Goal: Communication & Community: Answer question/provide support

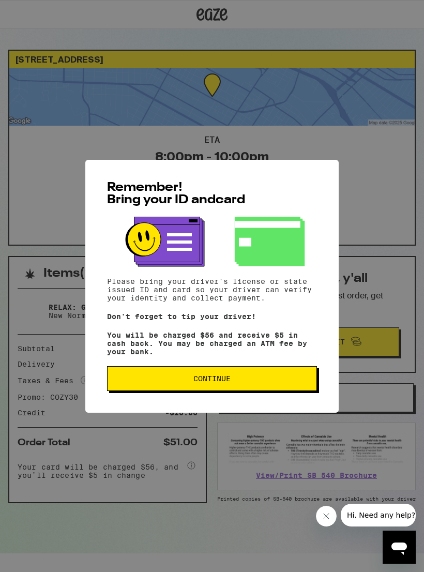
click at [159, 382] on span "Continue" at bounding box center [212, 378] width 192 height 7
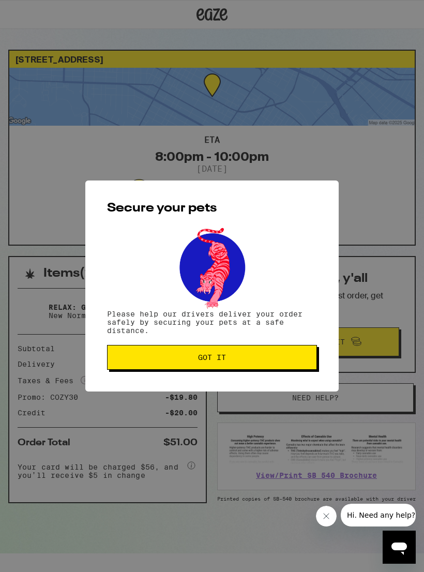
click at [155, 366] on button "Got it" at bounding box center [212, 357] width 210 height 25
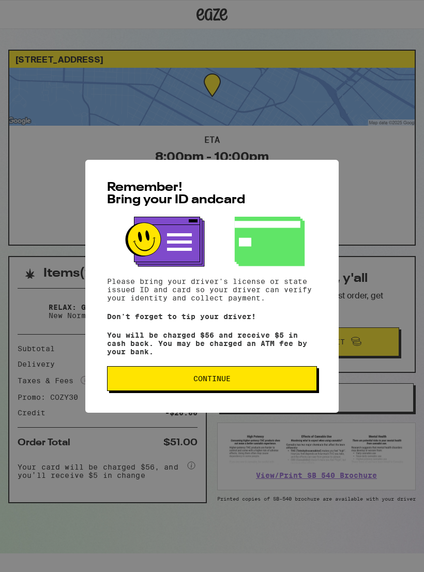
click at [175, 391] on button "Continue" at bounding box center [212, 378] width 210 height 25
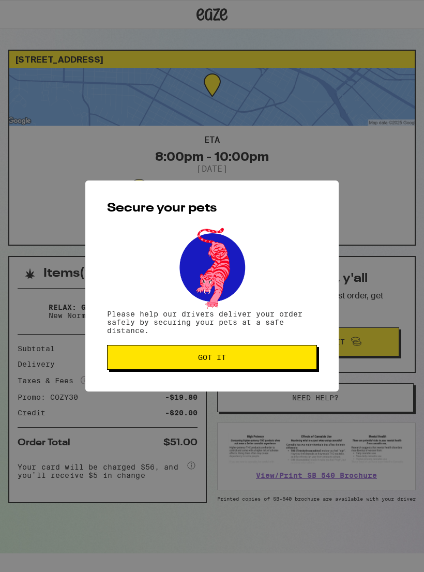
click at [151, 355] on button "Got it" at bounding box center [212, 357] width 210 height 25
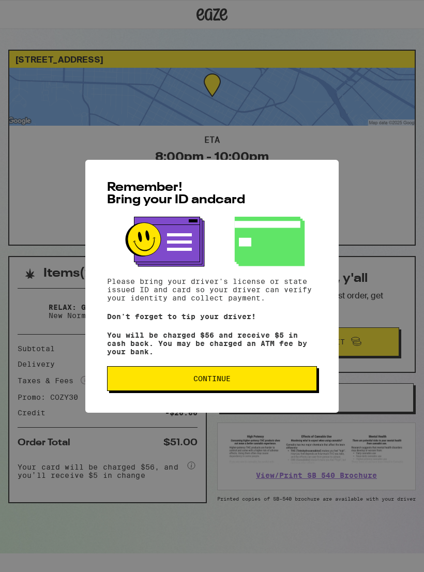
click at [174, 382] on span "Continue" at bounding box center [212, 378] width 192 height 7
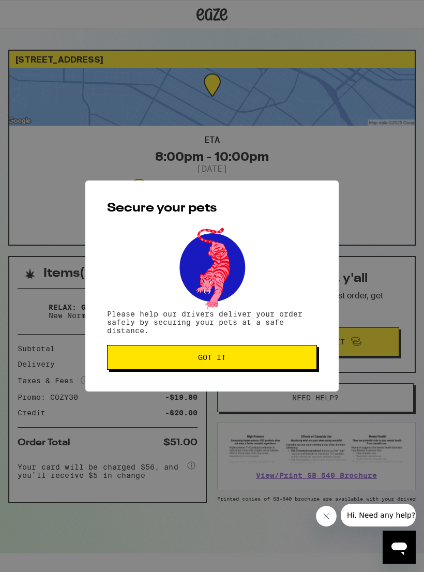
click at [152, 360] on span "Got it" at bounding box center [212, 356] width 192 height 7
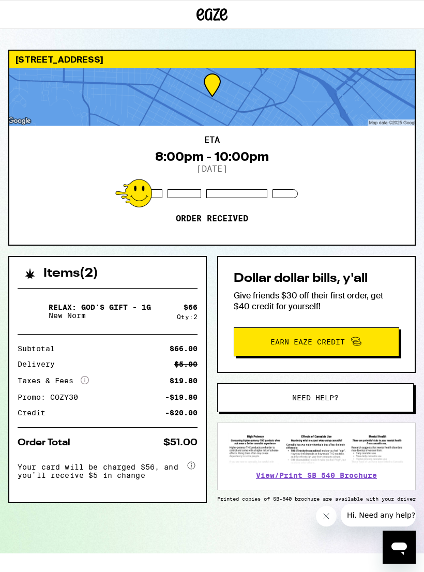
click at [280, 406] on button "Need help?" at bounding box center [315, 397] width 196 height 29
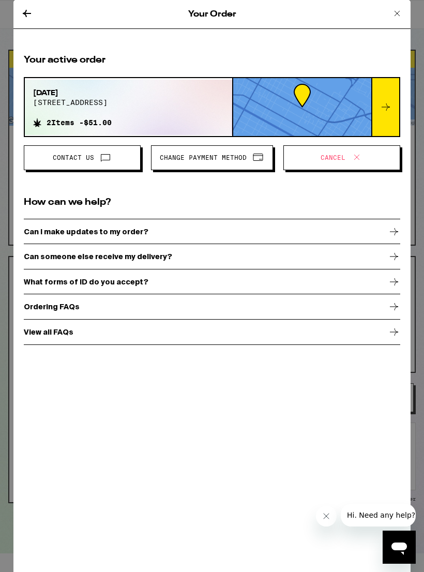
click at [58, 158] on span "Contact Us" at bounding box center [73, 158] width 41 height 6
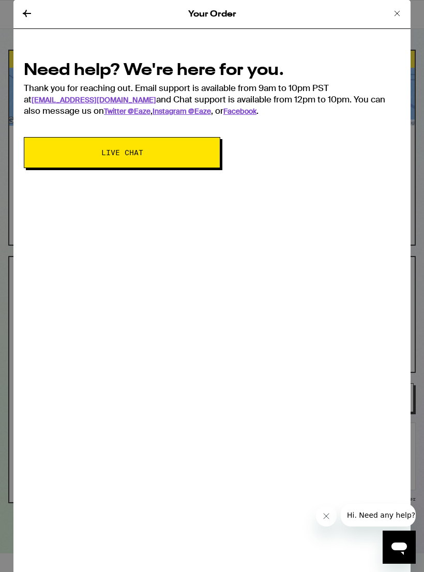
click at [90, 153] on span "Live Chat" at bounding box center [122, 152] width 113 height 7
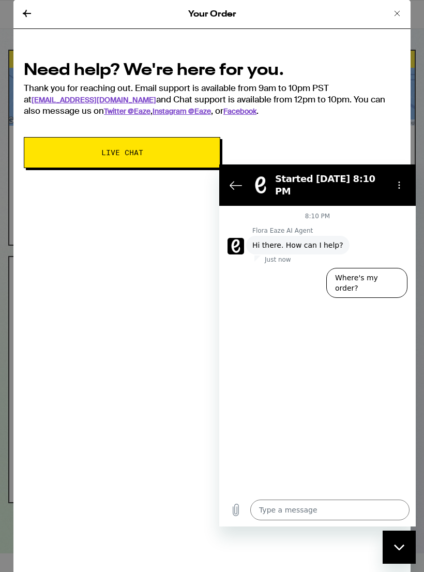
click at [349, 269] on button "Where's my order?" at bounding box center [366, 283] width 81 height 30
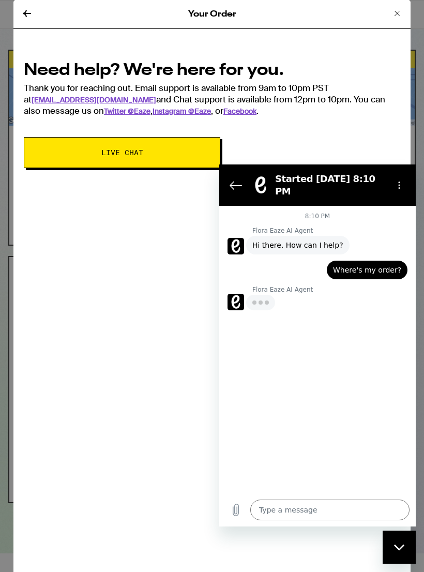
type textarea "x"
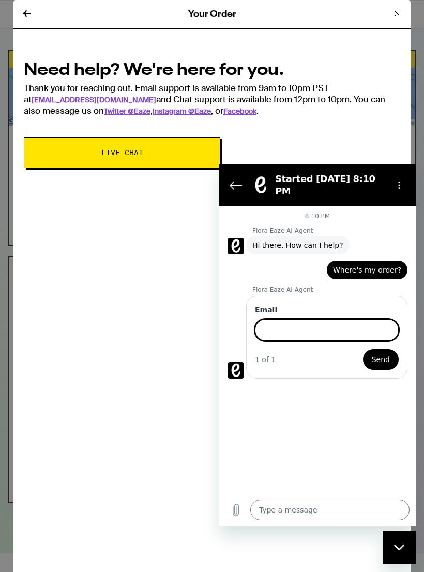
click at [275, 319] on input "Email" at bounding box center [327, 330] width 144 height 22
type input "bridgettedomingue@gmail.com"
click at [377, 353] on span "Send" at bounding box center [381, 359] width 18 height 12
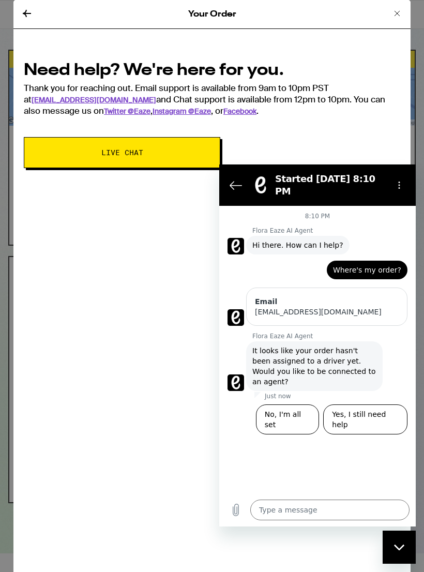
click at [285, 404] on button "No, I'm all set" at bounding box center [288, 419] width 64 height 30
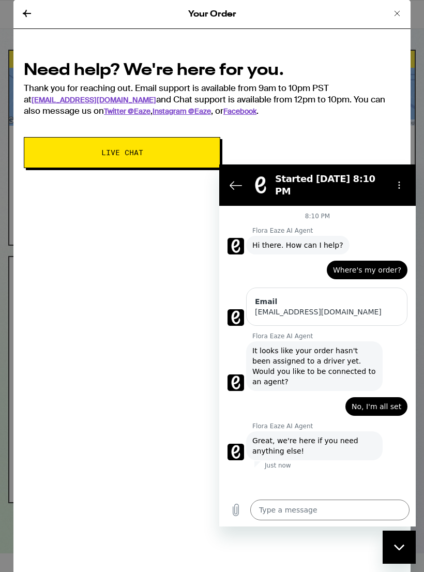
click at [27, 15] on icon at bounding box center [27, 13] width 12 height 12
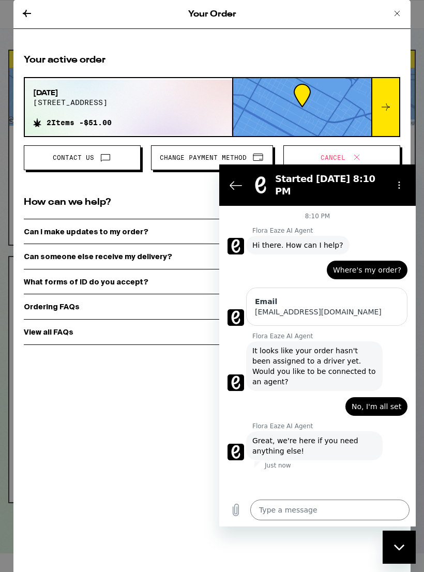
click at [394, 544] on icon "Close messaging window" at bounding box center [399, 547] width 11 height 7
type textarea "x"
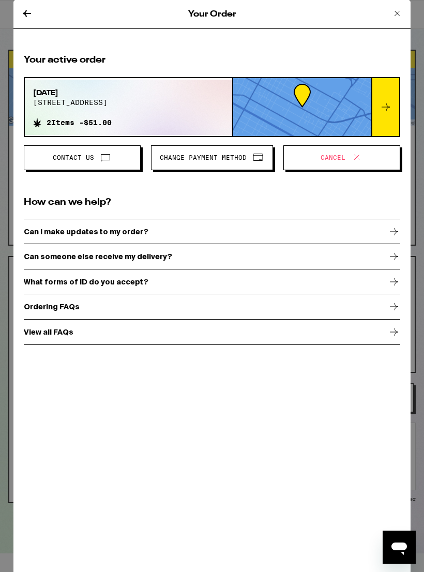
click at [28, 11] on icon at bounding box center [27, 13] width 12 height 12
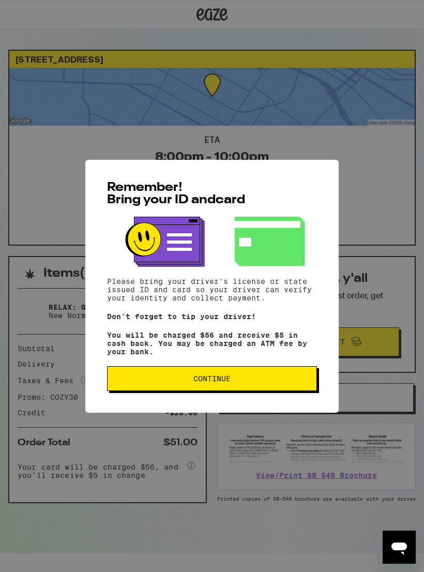
click at [201, 375] on button "Continue" at bounding box center [212, 378] width 210 height 25
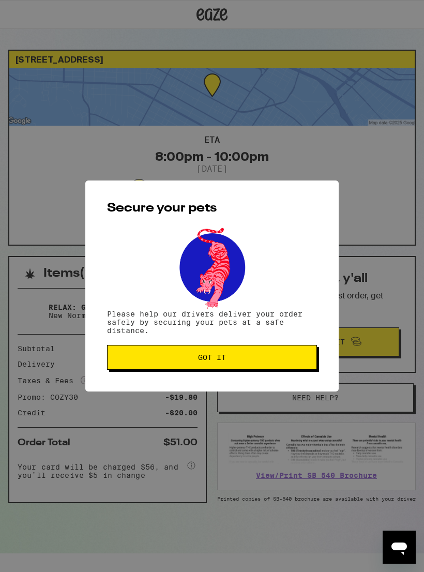
click at [176, 369] on button "Got it" at bounding box center [212, 357] width 210 height 25
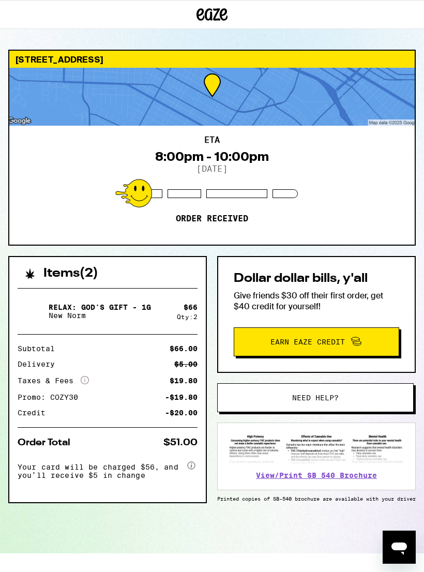
click at [401, 555] on icon "Open messaging window" at bounding box center [399, 546] width 19 height 19
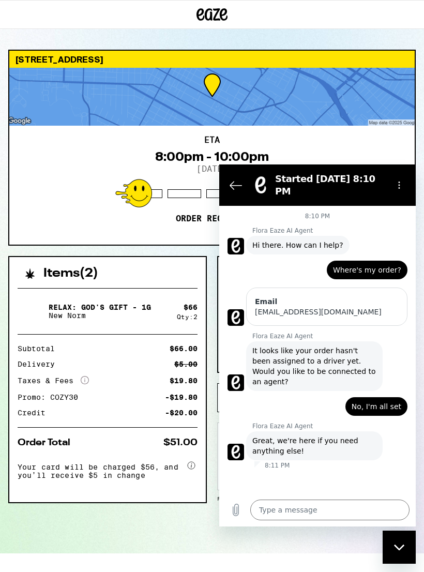
click at [271, 513] on textarea at bounding box center [329, 509] width 159 height 21
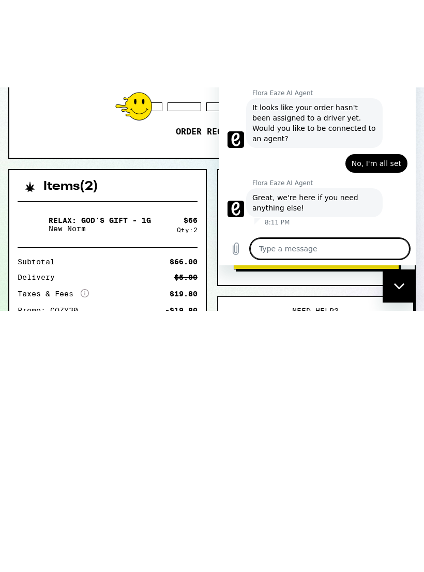
click at [395, 352] on div "Items ( 2 ) Relax: God's Gift - 1g New Norm $ 66 Qty: 2 Subtotal $66.00 Deliver…" at bounding box center [211, 404] width 407 height 297
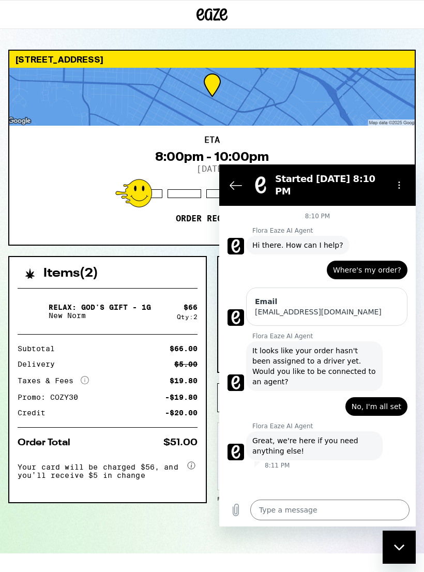
click at [397, 546] on icon "Close messaging window" at bounding box center [399, 547] width 11 height 7
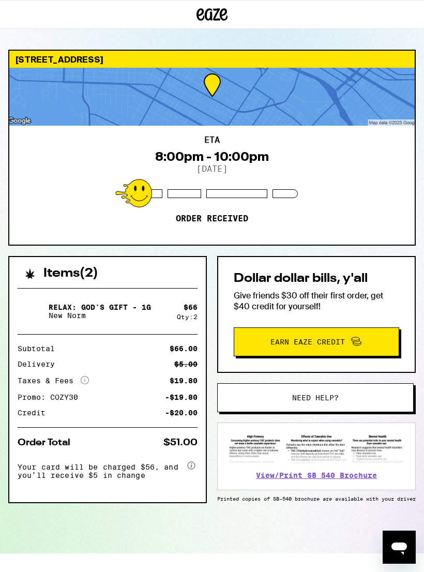
click at [303, 397] on span "Need help?" at bounding box center [315, 397] width 47 height 7
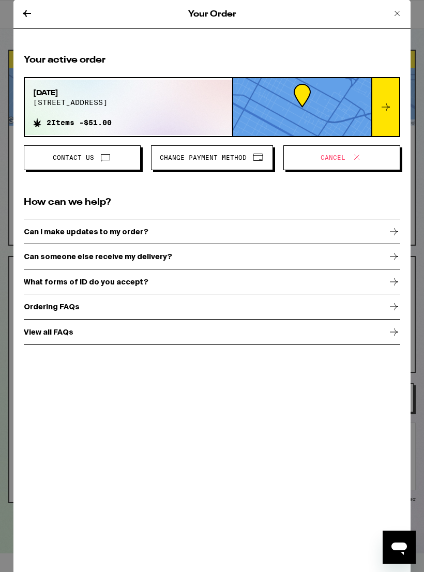
click at [68, 164] on span "Contact Us" at bounding box center [82, 157] width 99 height 13
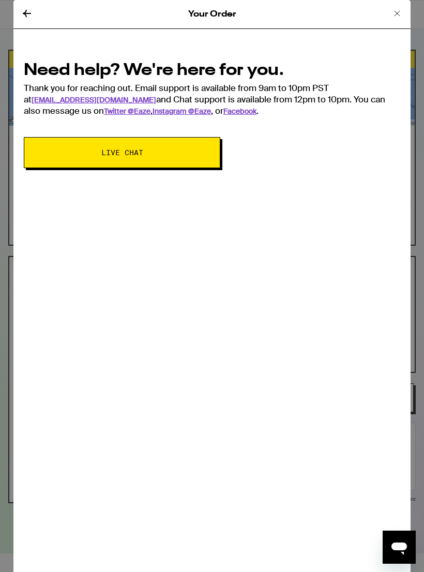
click at [74, 156] on span "Live Chat" at bounding box center [122, 152] width 113 height 7
type textarea "x"
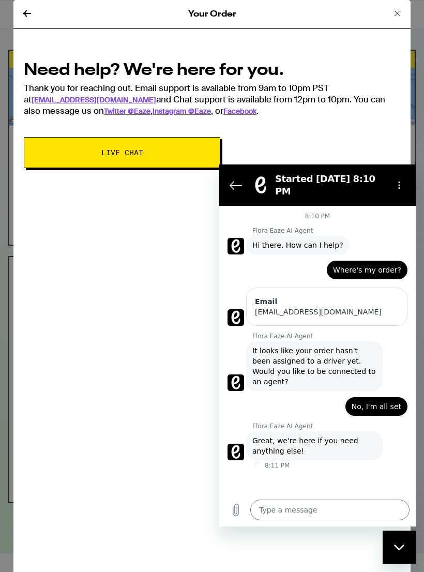
click at [280, 507] on textarea at bounding box center [329, 509] width 159 height 21
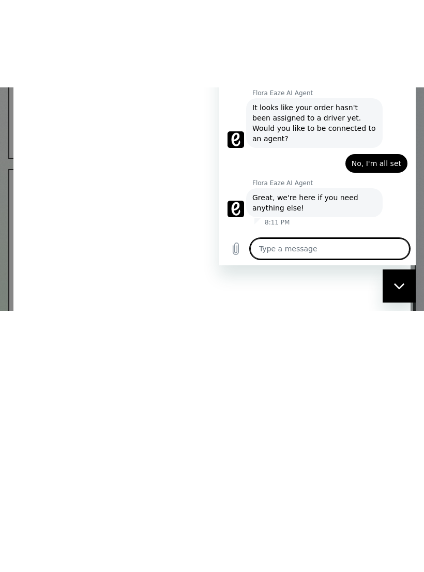
type textarea "W"
type textarea "x"
type textarea "Wh"
type textarea "x"
type textarea "Wha"
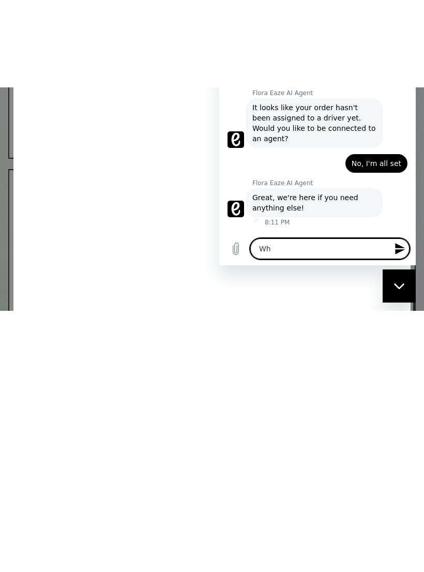
type textarea "x"
type textarea "What"
type textarea "x"
type textarea "What"
type textarea "x"
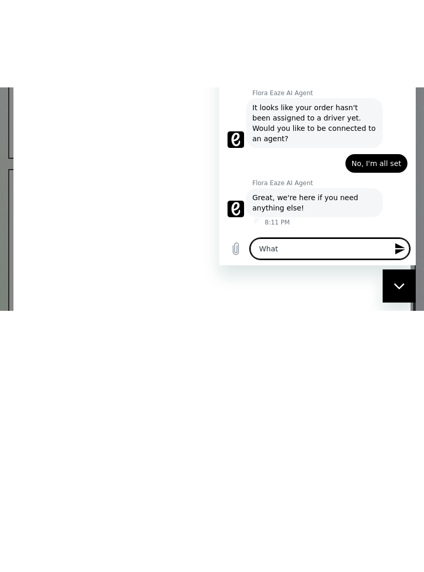
type textarea "What s"
type textarea "x"
type textarea "What st"
type textarea "x"
type textarea "What sta"
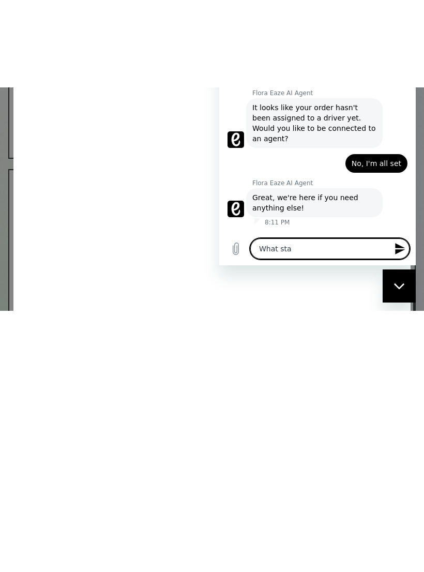
type textarea "x"
type textarea "What stat"
type textarea "x"
type textarea "What statu"
type textarea "x"
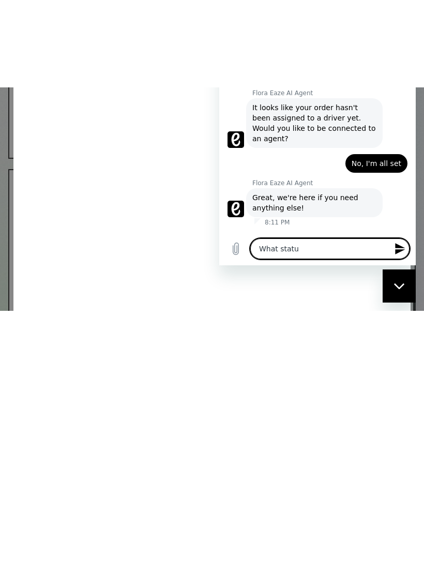
type textarea "What status"
type textarea "x"
type textarea "What status?"
type textarea "x"
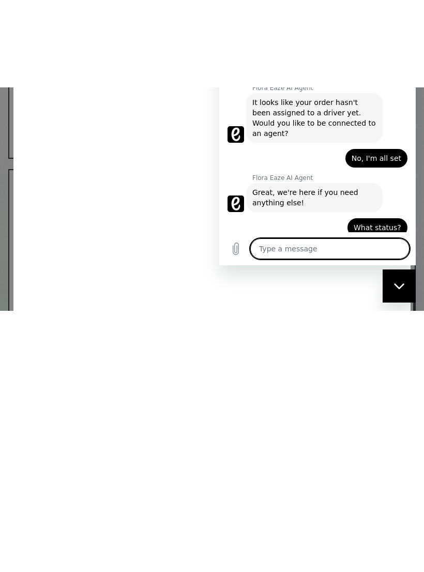
scroll to position [5, 0]
type textarea "x"
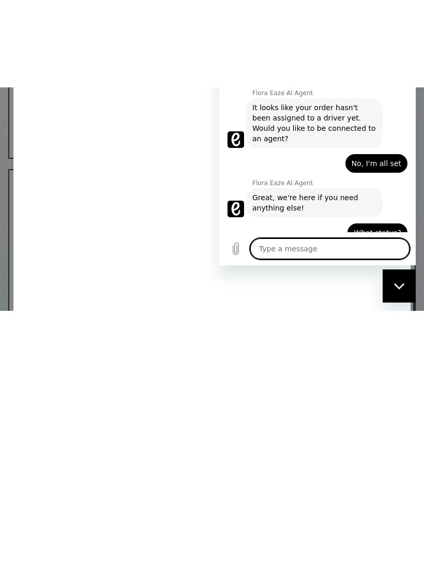
scroll to position [0, 0]
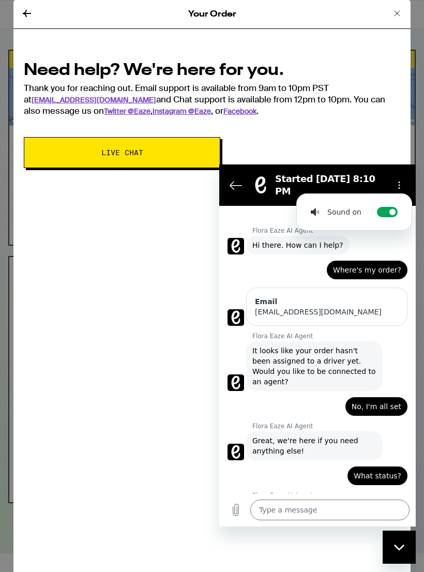
click at [398, 175] on button "Options menu" at bounding box center [399, 185] width 21 height 21
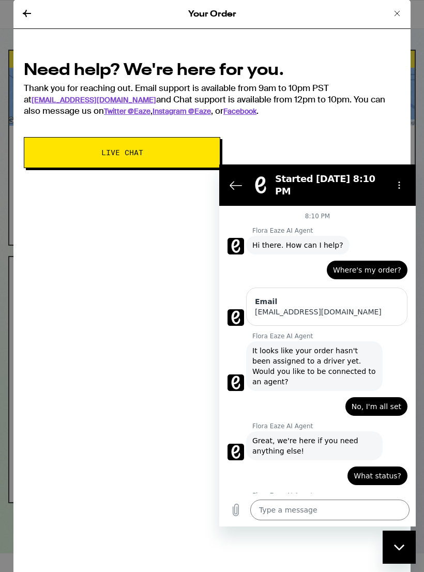
click at [85, 156] on span "Live Chat" at bounding box center [122, 152] width 113 height 7
click at [287, 508] on textarea at bounding box center [329, 509] width 159 height 21
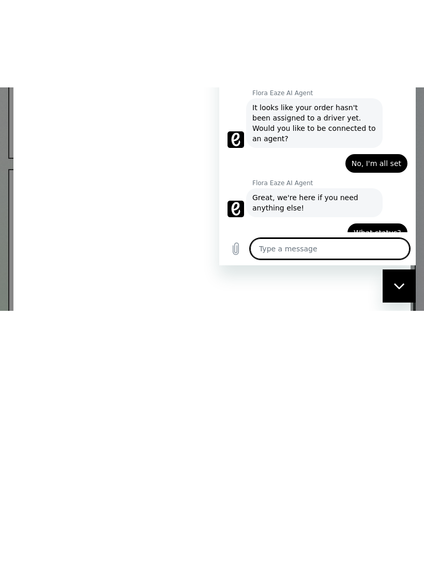
type textarea "T"
type textarea "x"
type textarea "Ta"
type textarea "x"
type textarea "Tal"
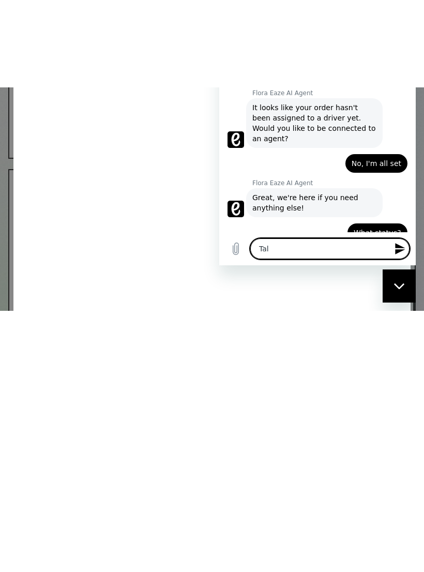
type textarea "x"
type textarea "Talk"
type textarea "x"
type textarea "Talk"
type textarea "x"
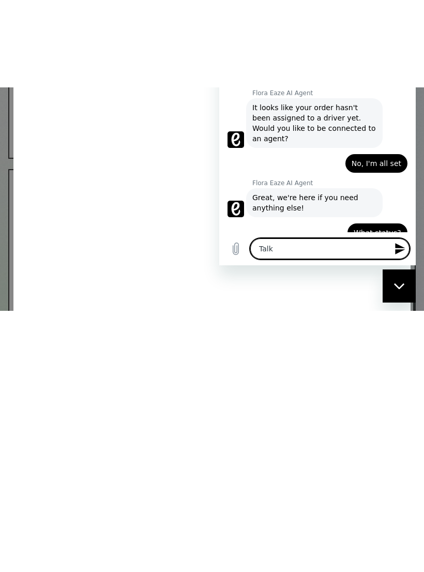
type textarea "Talk y"
type textarea "x"
type textarea "Talk yo"
type textarea "x"
type textarea "Talk yo"
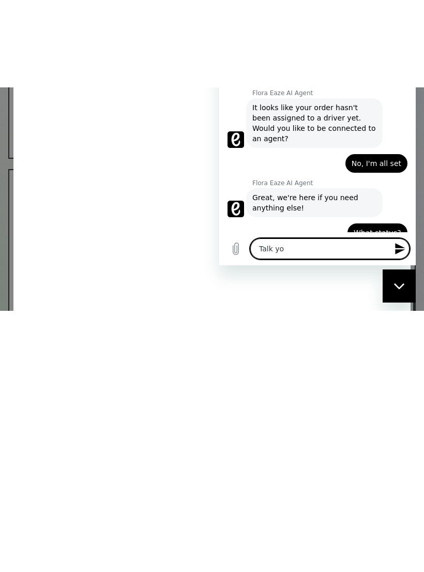
type textarea "x"
type textarea "Talk yo h"
type textarea "x"
type textarea "Talk yo hu"
type textarea "x"
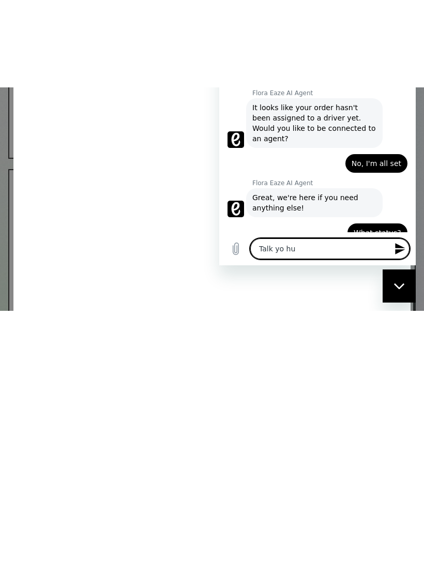
type textarea "Talk yo hum"
type textarea "x"
type textarea "Talk yo huma"
type textarea "x"
type textarea "Talk yo human"
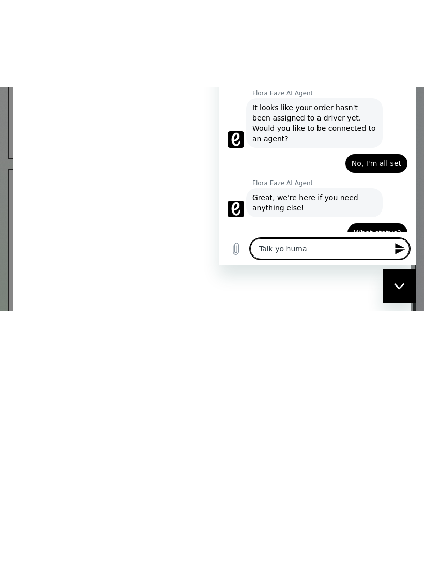
type textarea "x"
type textarea "Talk yo human"
click at [399, 284] on icon "Close messaging window" at bounding box center [399, 285] width 11 height 7
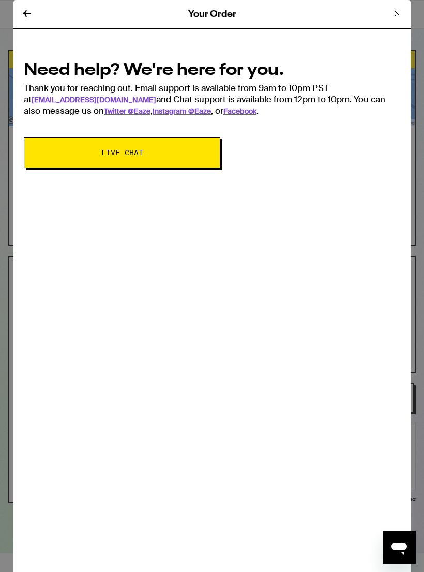
click at [387, 526] on div "Your Order Need help? We're here for you. Thank you for reaching out. Email sup…" at bounding box center [211, 286] width 397 height 572
click at [392, 549] on icon "Open messaging window" at bounding box center [399, 546] width 19 height 19
type textarea "x"
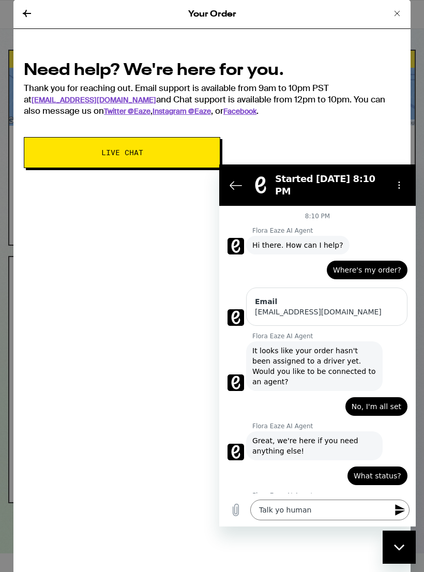
click at [396, 507] on icon "Send message" at bounding box center [400, 509] width 10 height 11
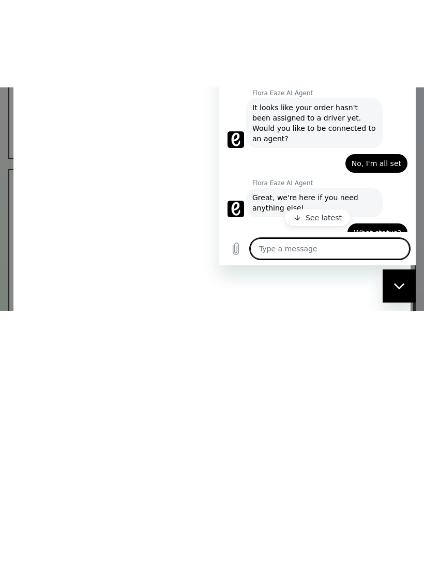
type textarea "x"
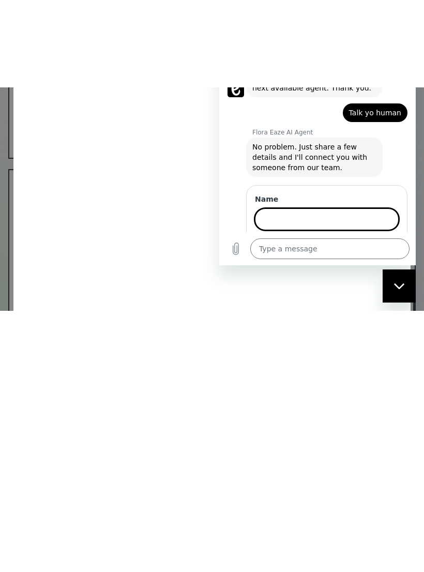
scroll to position [209, 0]
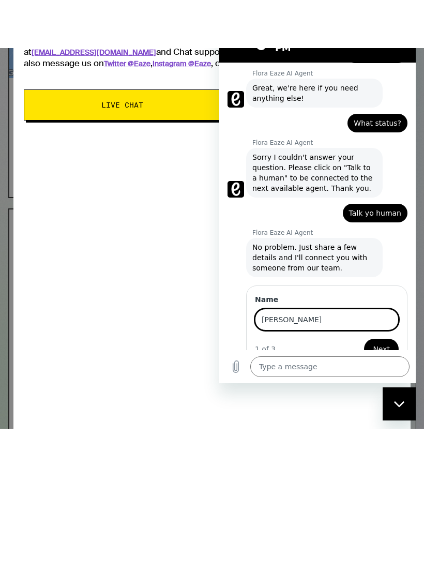
type input "Bridgette"
click at [386, 342] on span "Next" at bounding box center [381, 348] width 17 height 12
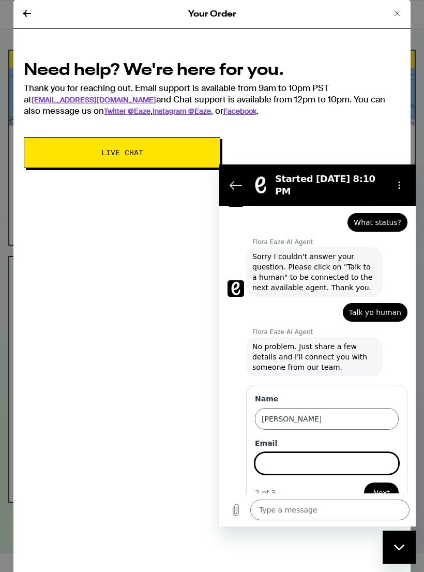
scroll to position [254, 0]
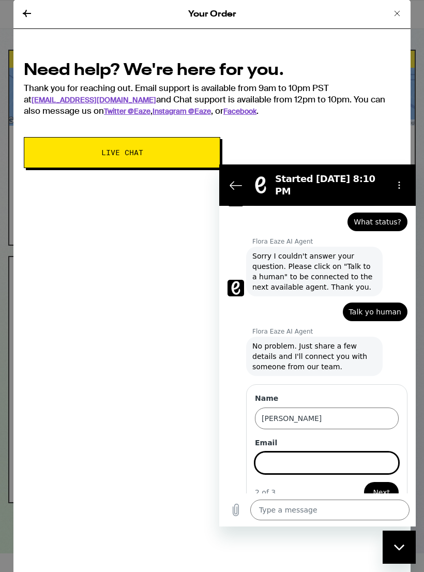
click at [274, 452] on input "Email" at bounding box center [327, 463] width 144 height 22
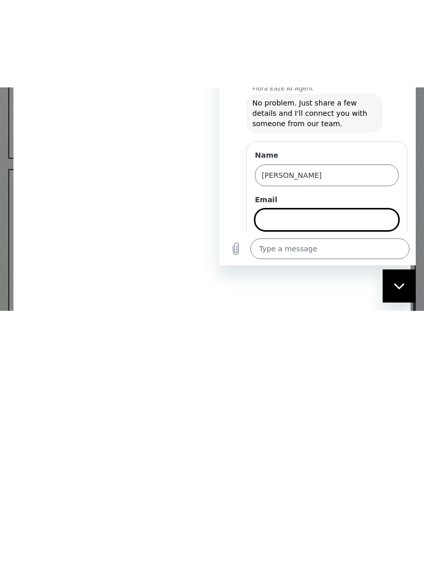
type input "bridgettedomingue@gmail.com"
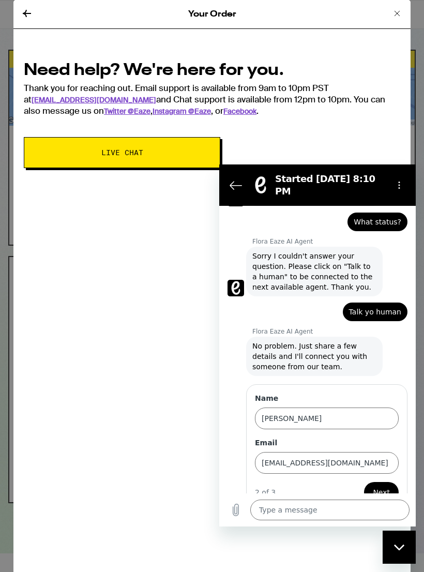
click at [380, 486] on span "Next" at bounding box center [381, 492] width 17 height 12
click at [269, 496] on input "Existing Mobile Number" at bounding box center [327, 507] width 144 height 22
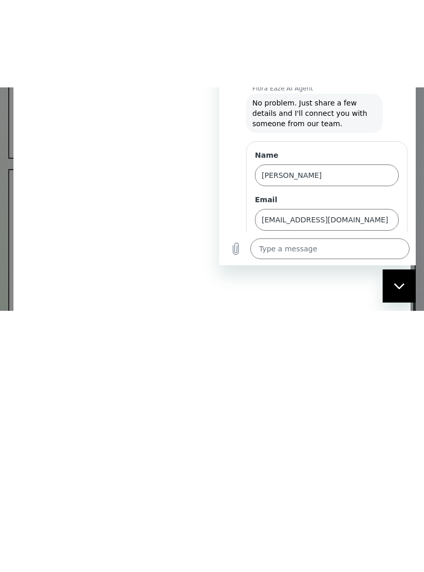
type input "9096558755"
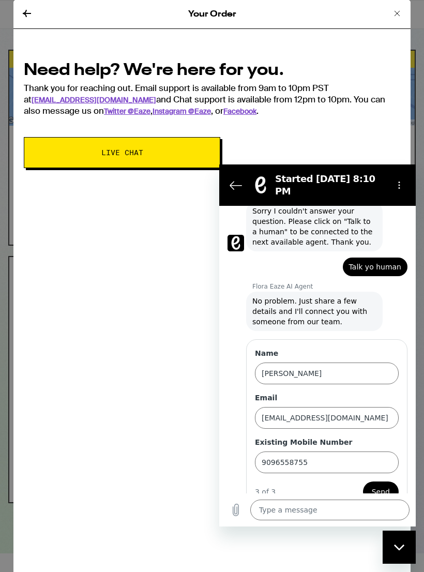
scroll to position [298, 0]
click at [378, 486] on span "Send" at bounding box center [381, 492] width 18 height 12
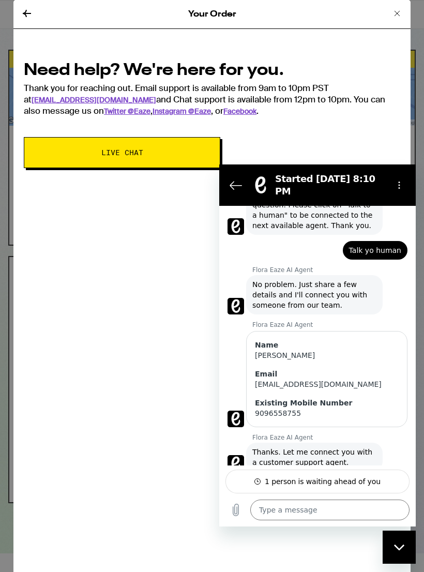
scroll to position [315, 0]
click at [23, 13] on icon at bounding box center [27, 13] width 8 height 7
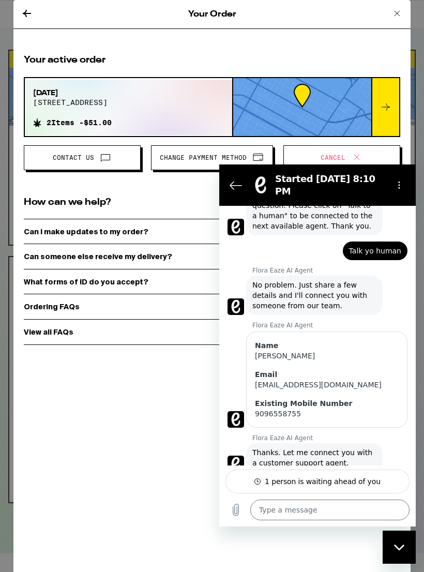
click at [28, 20] on button at bounding box center [27, 14] width 12 height 14
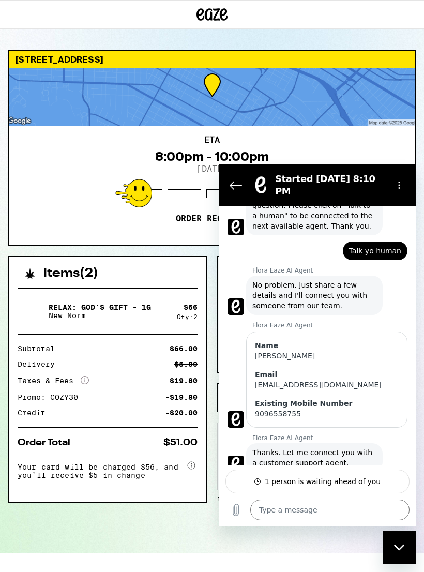
type textarea "x"
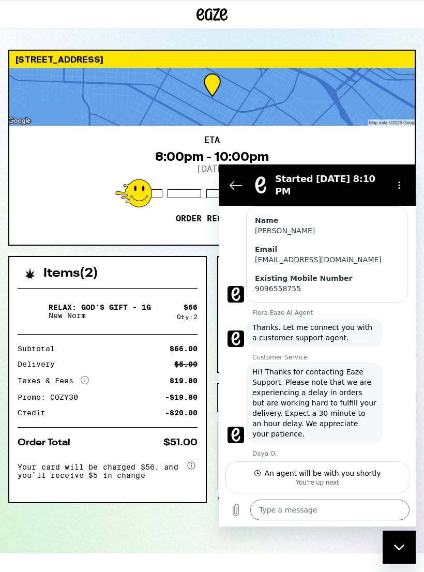
scroll to position [439, 0]
click at [276, 500] on textarea at bounding box center [329, 509] width 159 height 21
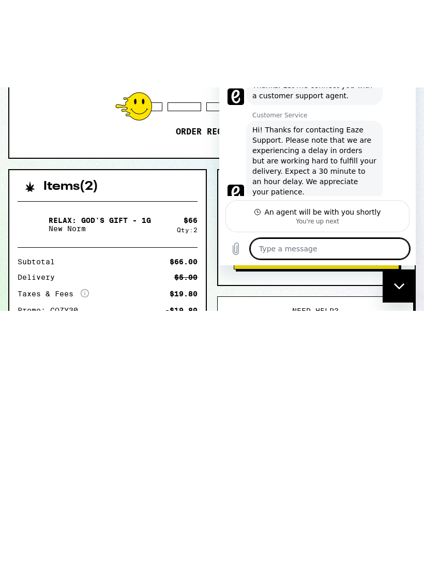
type textarea "H"
type textarea "x"
type textarea "Hi"
type textarea "x"
type textarea "Hi!"
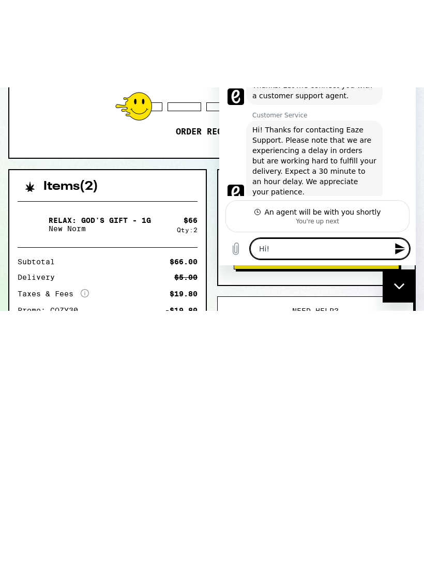
type textarea "x"
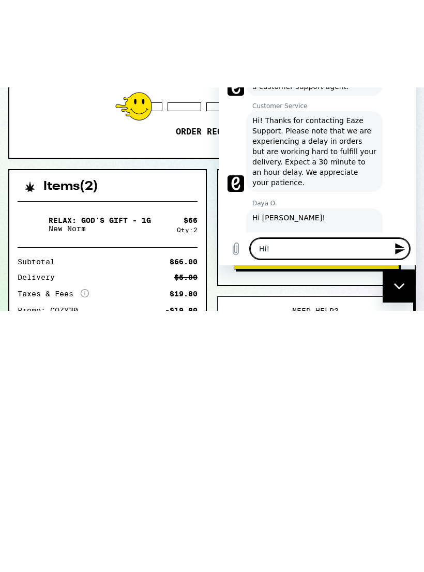
type textarea "Hi!"
type textarea "x"
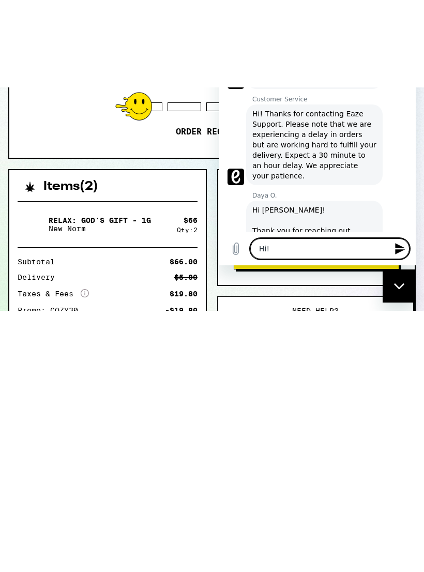
type textarea "Hi! W"
type textarea "x"
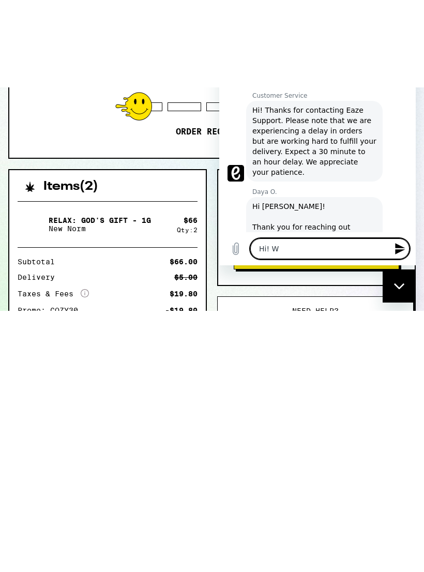
scroll to position [458, 0]
type textarea "Hi! Wa"
type textarea "x"
type textarea "Hi! Wan"
type textarea "x"
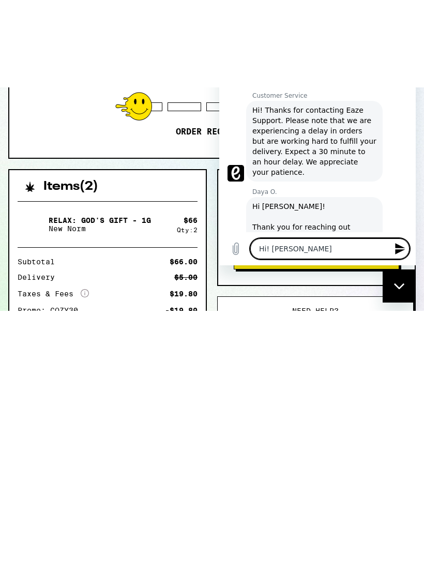
type textarea "Hi! Want"
type textarea "x"
type textarea "Hi! Want"
type textarea "x"
type textarea "Hi! Want t"
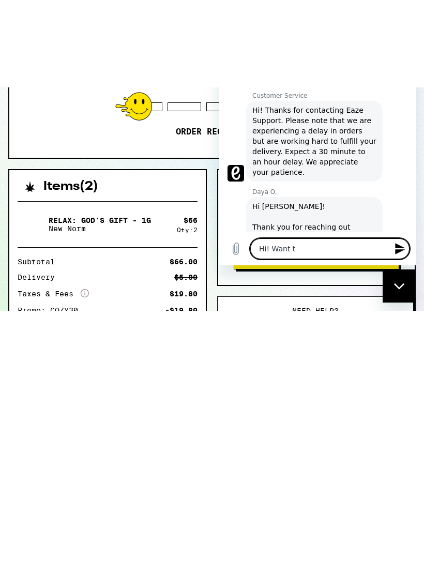
type textarea "x"
type textarea "Hi! Want to"
type textarea "x"
type textarea "Hi! Want to"
type textarea "x"
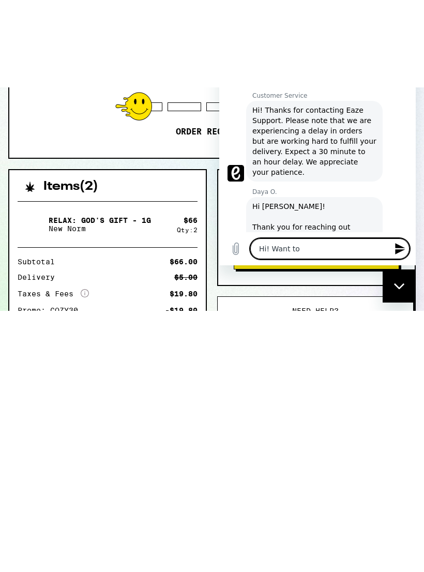
type textarea "Hi! Want to s"
type textarea "x"
type textarea "Hi! Want to se"
type textarea "x"
type textarea "Hi! Want to see"
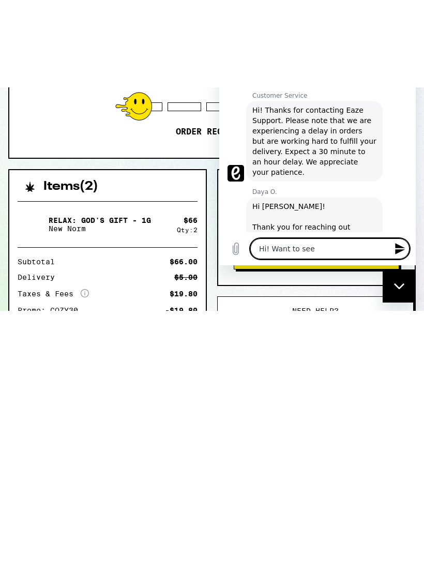
type textarea "x"
type textarea "Hi! Want to see"
type textarea "x"
type textarea "Hi! Want to see w"
type textarea "x"
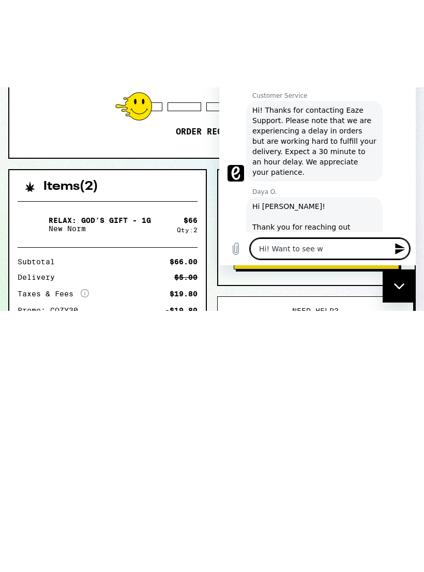
type textarea "Hi! Want to see wh"
type textarea "x"
type textarea "Hi! Want to see wha"
type textarea "x"
type textarea "Hi! Want to see what"
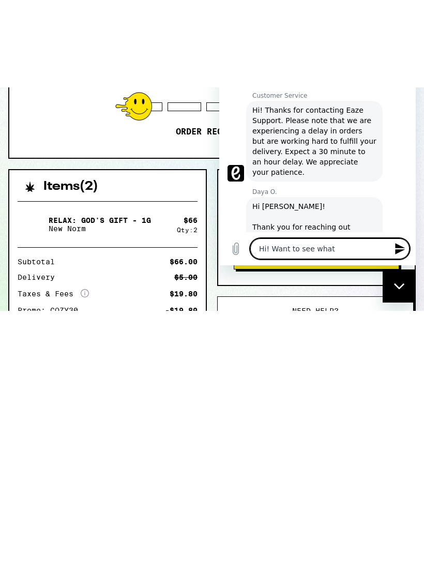
type textarea "x"
type textarea "Hi! Want to see what"
type textarea "x"
type textarea "Hi! Want to see what e"
type textarea "x"
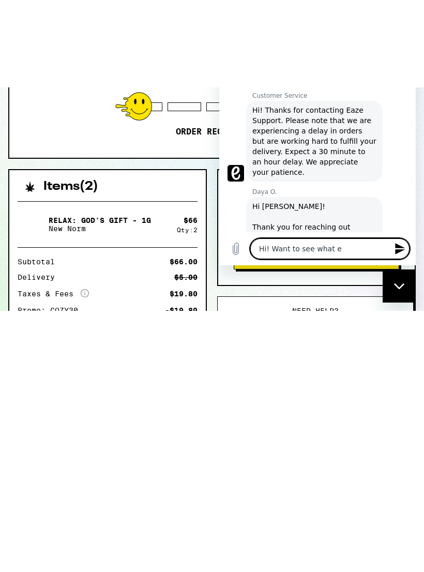
type textarea "Hi! Want to see what et"
type textarea "x"
type textarea "Hi! Want to see what eta"
type textarea "x"
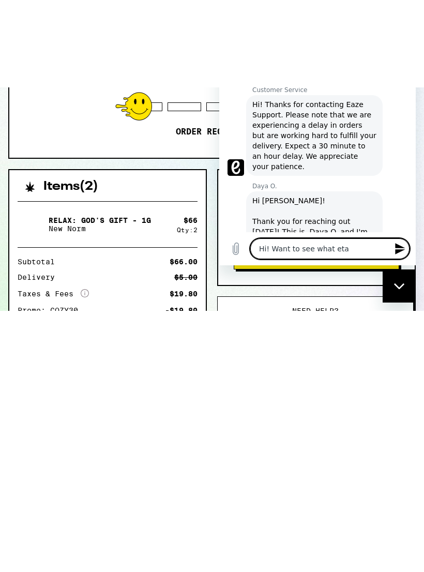
type textarea "Hi! Want to see what eta"
type textarea "x"
type textarea "Hi! Want to see what eta o"
type textarea "x"
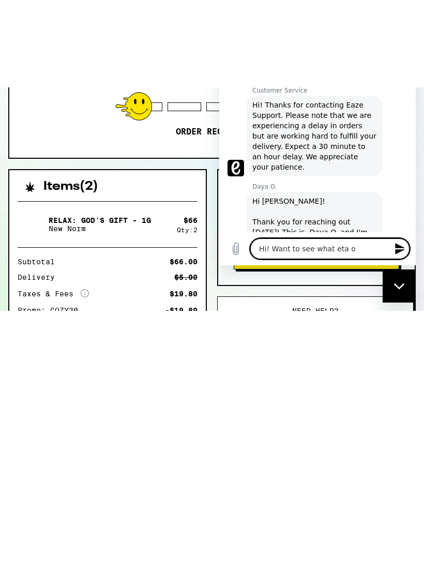
type textarea "Hi! Want to see what eta of"
type textarea "x"
type textarea "Hi! Want to see what eta of"
type textarea "x"
type textarea "Hi! Want to see what eta of m"
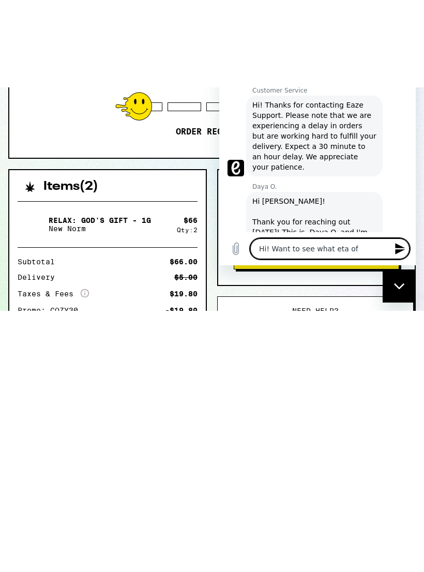
type textarea "x"
type textarea "Hi! Want to see what eta of my"
type textarea "x"
type textarea "Hi! Want to see what eta of my"
type textarea "x"
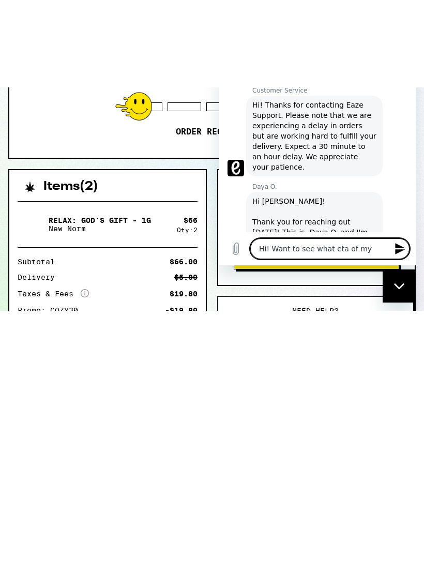
type textarea "Hi! Want to see what eta of my d"
type textarea "x"
type textarea "Hi! Want to see what eta of my de"
type textarea "x"
type textarea "Hi! Want to see what eta of my del"
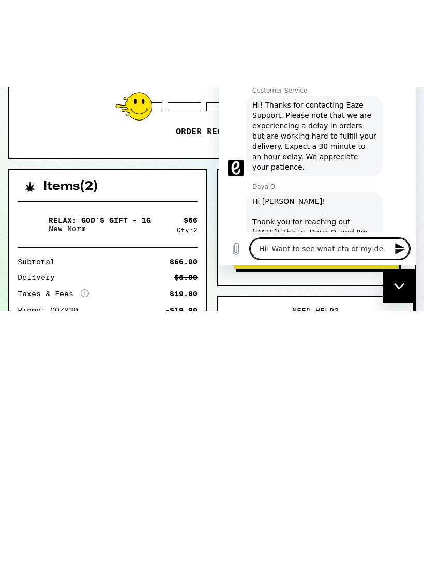
type textarea "x"
type textarea "Hi! Want to see what eta of my deli"
type textarea "x"
type textarea "Hi! Want to see what eta of my deliv"
type textarea "x"
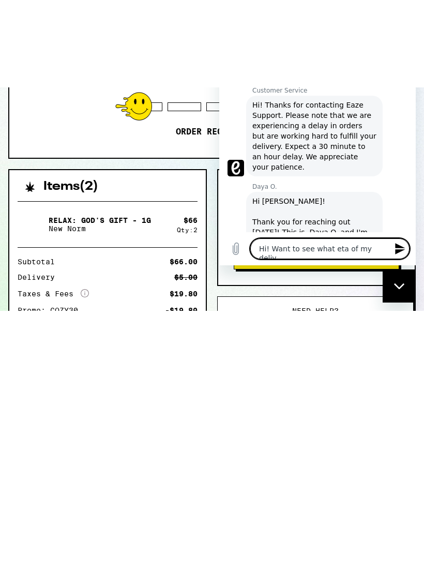
type textarea "Hi! Want to see what eta of my delive"
type textarea "x"
type textarea "Hi! Want to see what eta of my deliver"
type textarea "x"
type textarea "Hi! Want to see what eta of my delivery"
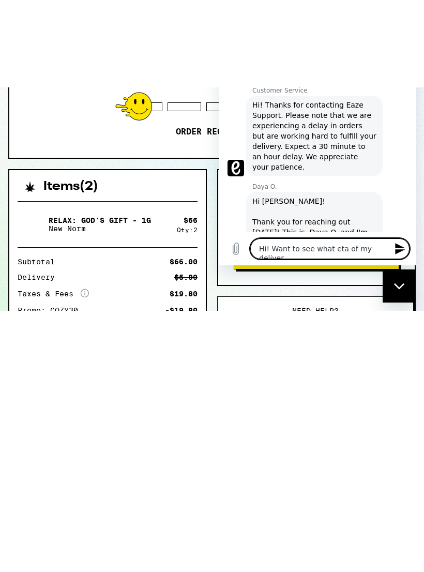
type textarea "x"
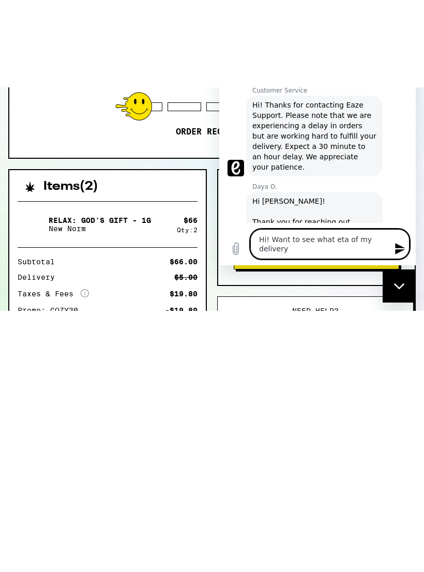
type textarea "Hi! Want to see what eta of my delivery"
type textarea "x"
type textarea "Hi! Want to see what eta of my delivery i"
type textarea "x"
type textarea "Hi! Want to see what eta of my delivery is"
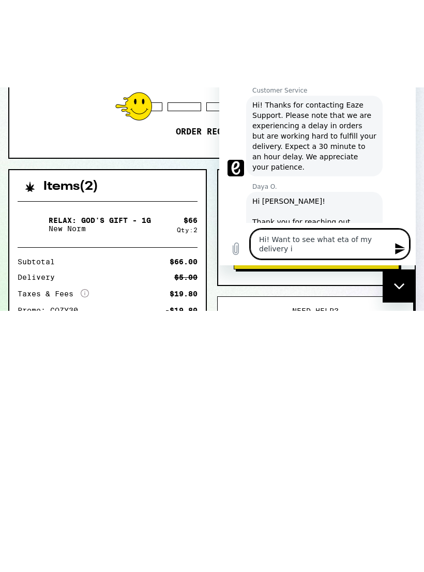
type textarea "x"
type textarea "Hi! Want to see what eta of my delivery is?"
type textarea "x"
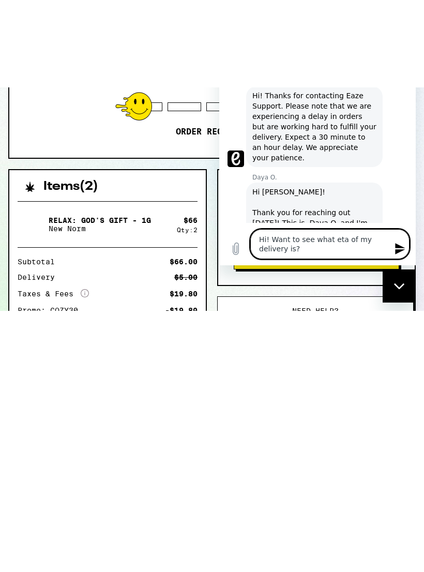
type textarea "Hi! Want to see what eta of my delivery is?"
click at [398, 259] on button "Send message" at bounding box center [399, 248] width 21 height 21
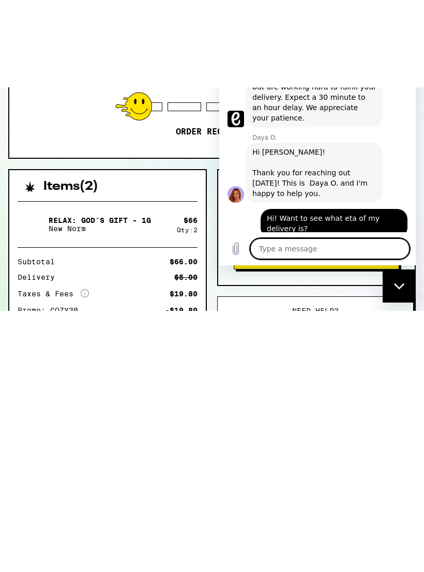
scroll to position [513, 0]
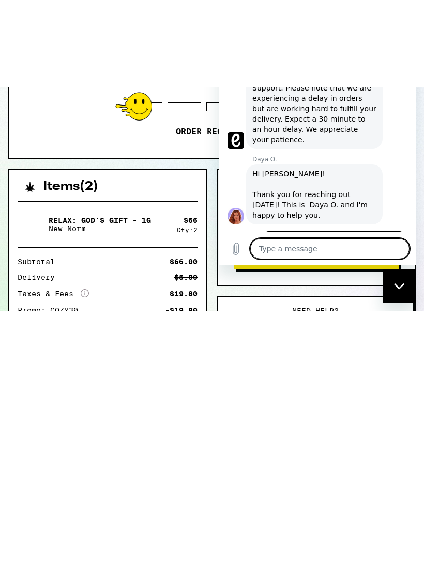
type textarea "x"
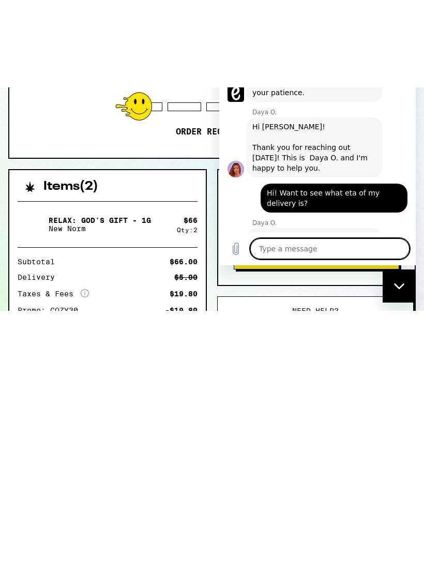
scroll to position [538, 0]
type textarea "T"
type textarea "x"
type textarea "Th"
type textarea "x"
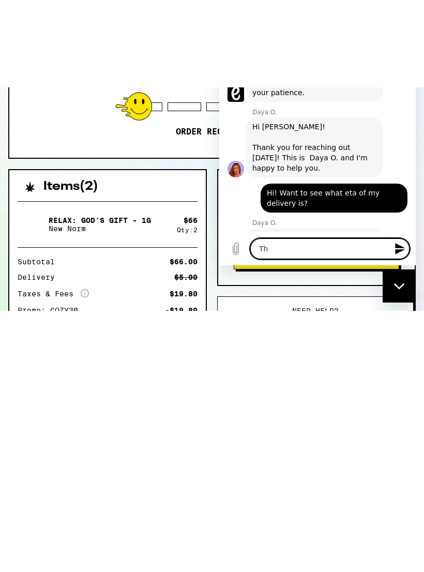
type textarea "Tha"
type textarea "x"
type textarea "Than"
type textarea "x"
type textarea "Thank"
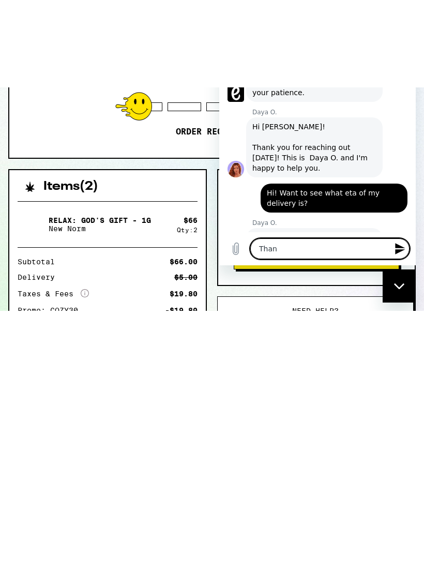
type textarea "x"
type textarea "Thank"
type textarea "x"
type textarea "Thank y"
type textarea "x"
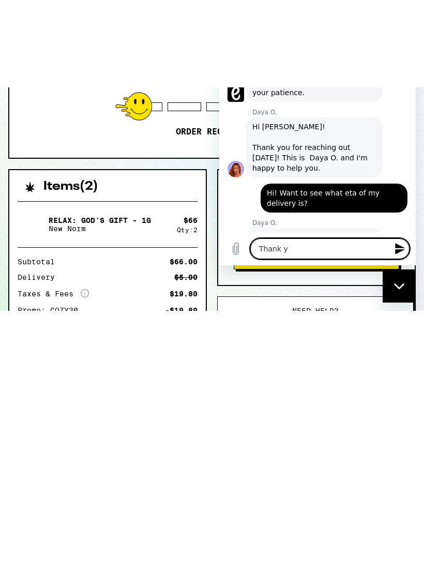
type textarea "Thank yo"
type textarea "x"
type textarea "Thank you"
type textarea "x"
type textarea "Thank you"
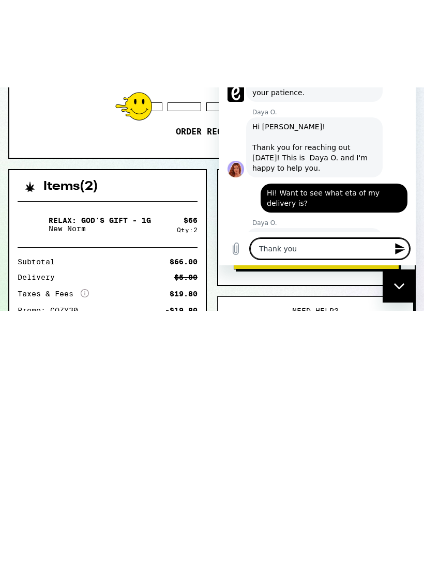
click at [394, 255] on icon "Send message" at bounding box center [400, 248] width 12 height 12
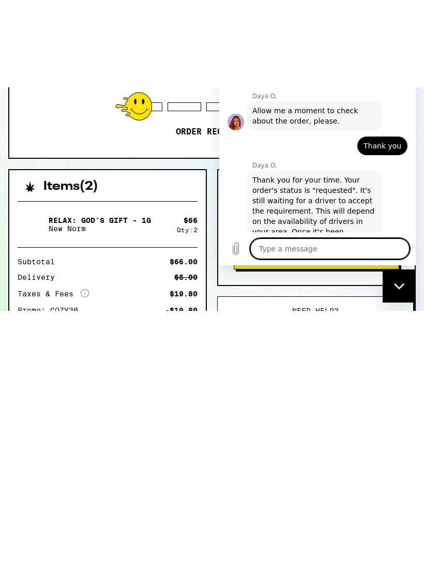
scroll to position [664, 0]
type textarea "x"
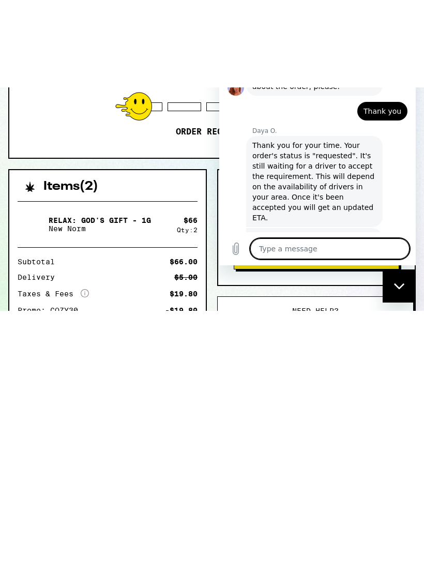
scroll to position [699, 0]
type textarea "O"
type textarea "x"
type textarea "Ok"
type textarea "x"
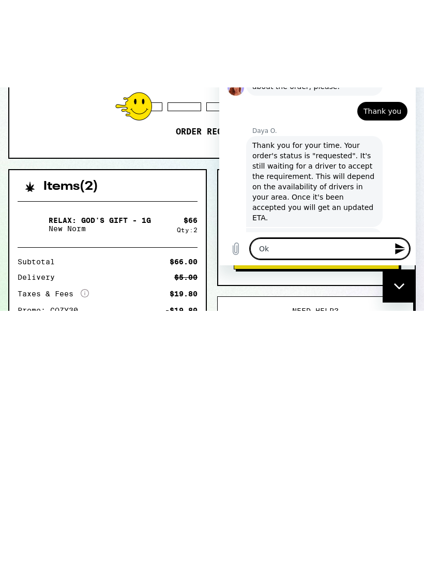
type textarea "Oka"
type textarea "x"
type textarea "Okay"
type textarea "x"
type textarea "Okay"
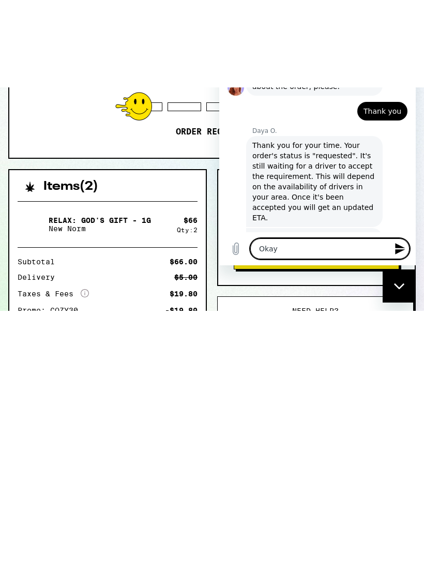
type textarea "x"
type textarea "Okay w"
type textarea "x"
type textarea "Okay wi"
type textarea "x"
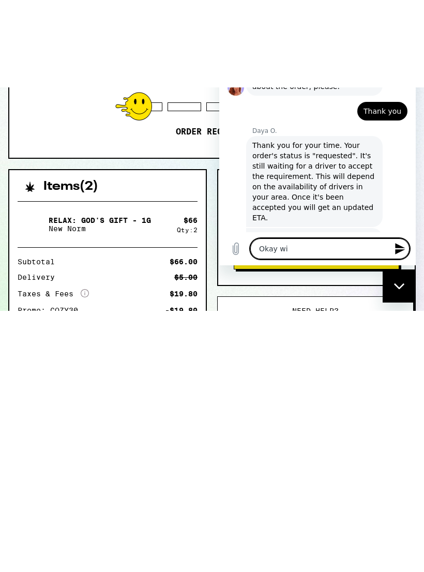
type textarea "Okay wil"
type textarea "x"
type textarea "Okay will"
type textarea "x"
type textarea "Okay will"
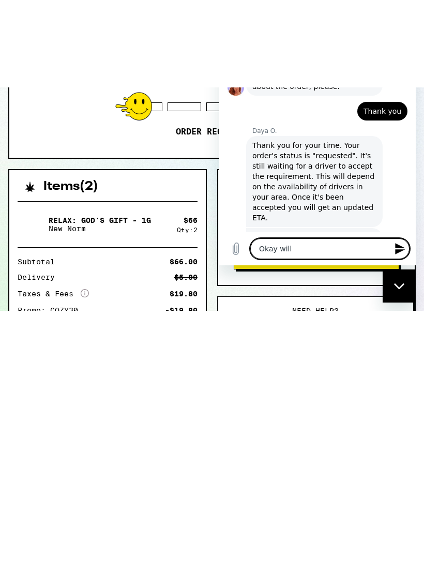
type textarea "x"
type textarea "Okay will d"
type textarea "x"
type textarea "Okay will do"
type textarea "x"
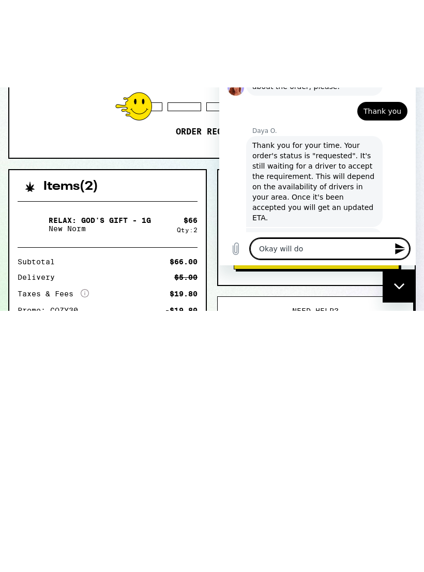
type textarea "Okay will do."
type textarea "x"
type textarea "Okay will do."
type textarea "x"
type textarea "Okay will do. H"
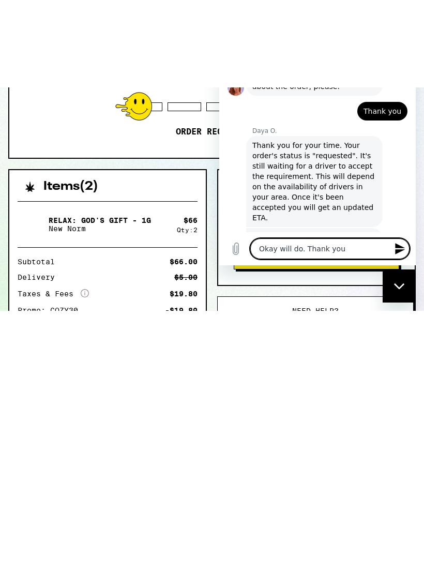
click at [401, 254] on icon "Send message" at bounding box center [400, 248] width 10 height 11
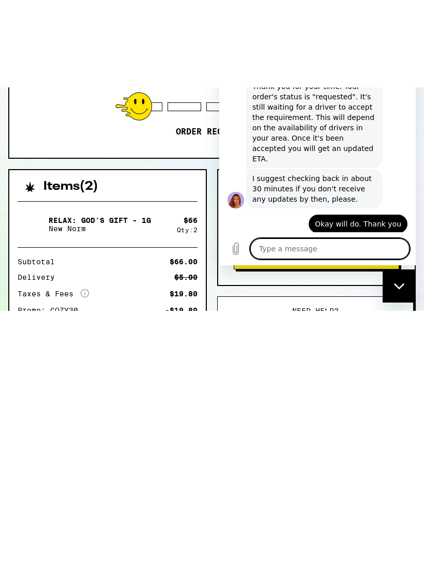
scroll to position [758, 0]
click at [240, 251] on figure at bounding box center [235, 259] width 17 height 17
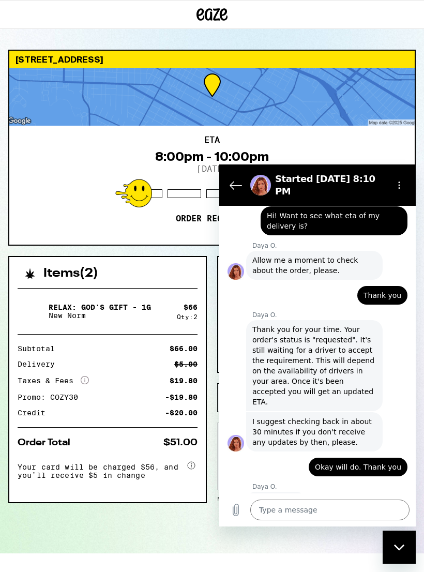
click at [237, 494] on figure at bounding box center [235, 502] width 17 height 17
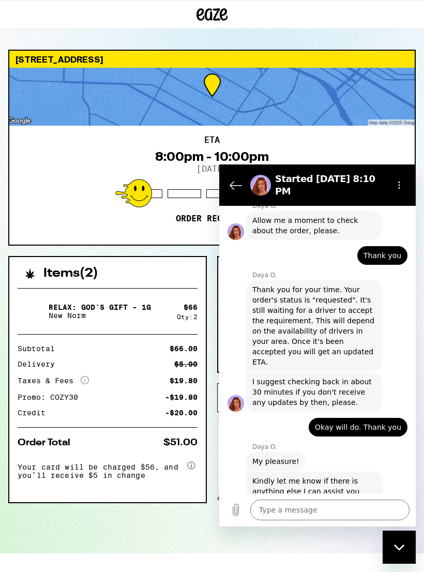
scroll to position [798, 0]
click at [237, 179] on icon "Back to the conversation list" at bounding box center [235, 185] width 12 height 12
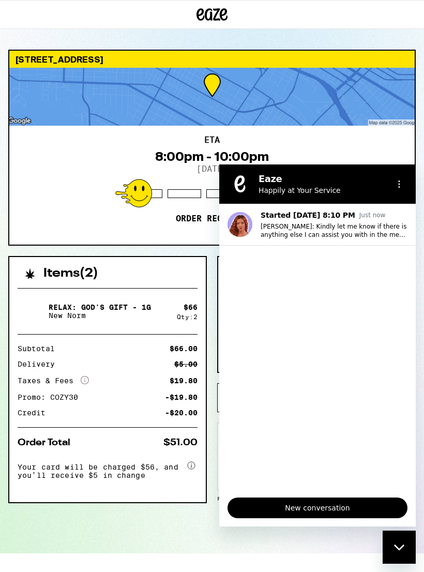
click at [406, 557] on div "Close messaging window" at bounding box center [398, 546] width 31 height 31
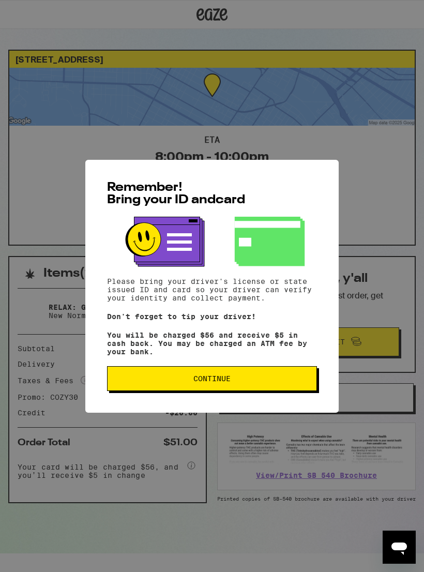
click at [199, 375] on button "Continue" at bounding box center [212, 378] width 210 height 25
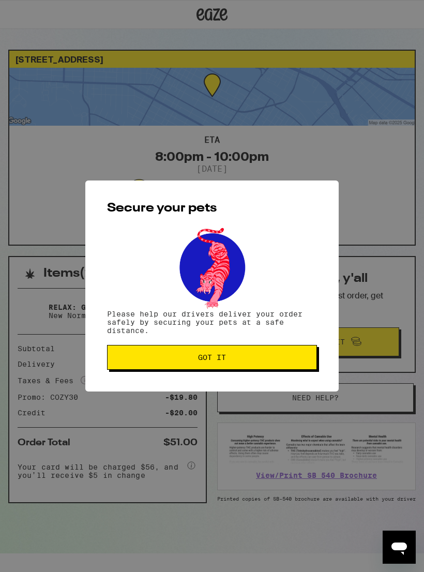
click at [162, 369] on button "Got it" at bounding box center [212, 357] width 210 height 25
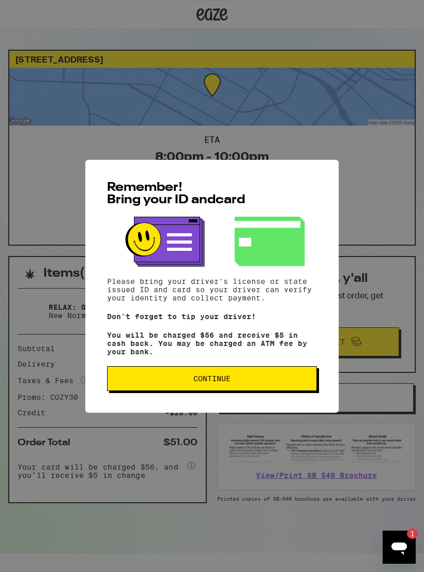
click at [190, 380] on span "Continue" at bounding box center [212, 378] width 192 height 7
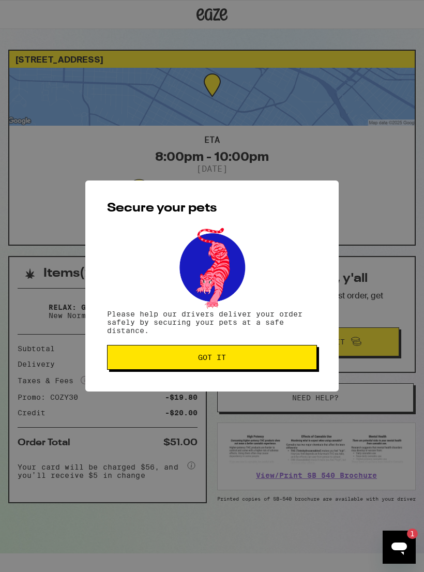
click at [155, 358] on span "Got it" at bounding box center [212, 356] width 192 height 7
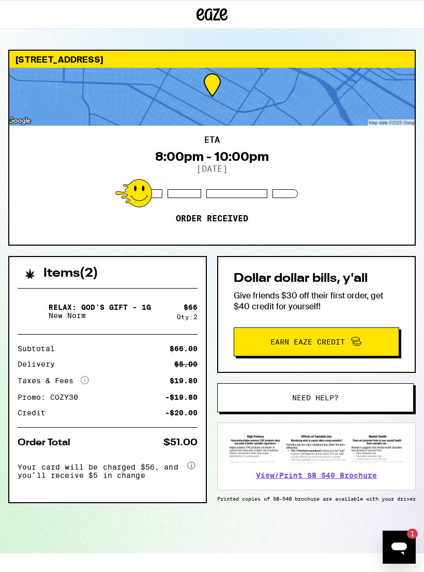
click at [392, 538] on icon "Open messaging window, 1 unread message" at bounding box center [399, 546] width 19 height 19
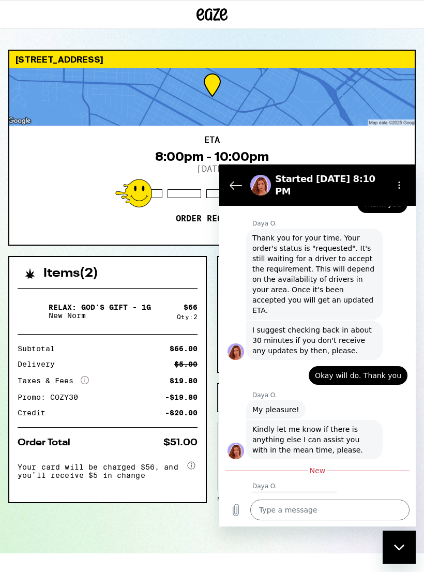
click at [283, 511] on textarea at bounding box center [329, 509] width 159 height 21
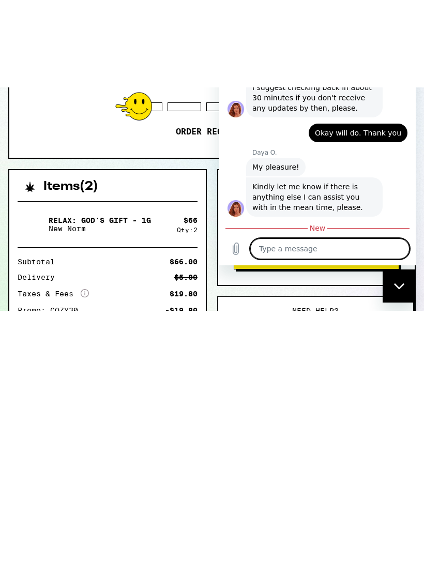
type textarea "Y"
type textarea "x"
type textarea "Ye"
type textarea "x"
type textarea "Yes"
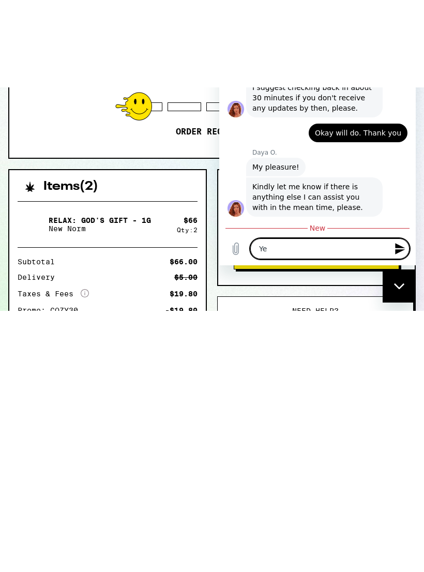
type textarea "x"
type textarea "Yes"
type textarea "x"
type textarea "Yes n"
type textarea "x"
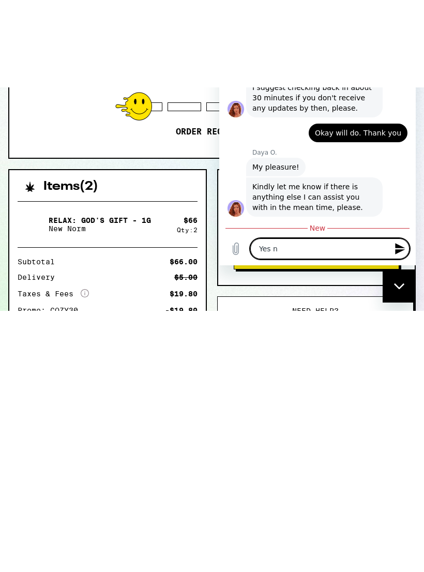
type textarea "Yes no"
type textarea "x"
type textarea "Yes not"
type textarea "x"
type textarea "Yes noth"
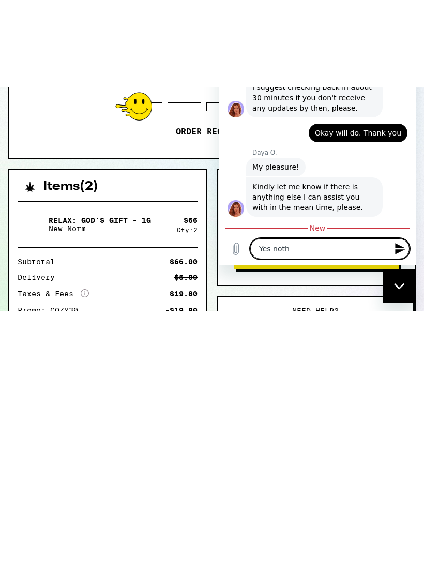
type textarea "x"
type textarea "Yes nothi"
type textarea "x"
type textarea "Yes nothin"
type textarea "x"
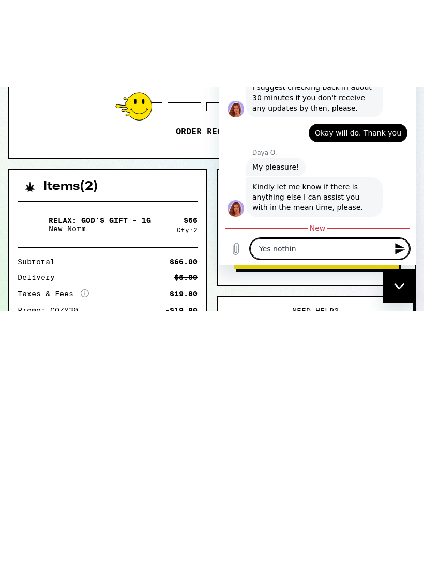
type textarea "Yes nothing"
type textarea "x"
type textarea "Yes nothing"
type textarea "x"
type textarea "Yes nothing e"
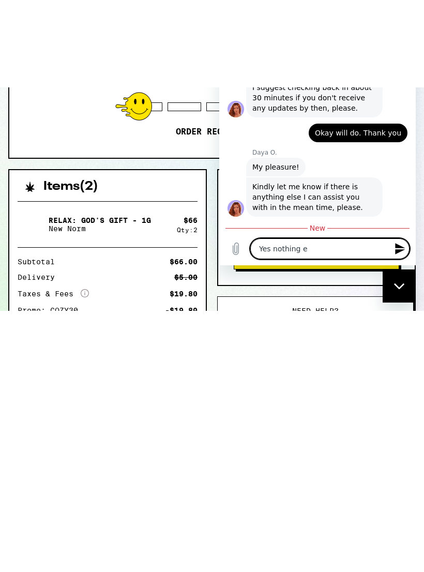
type textarea "x"
type textarea "Yes nothing el"
type textarea "x"
type textarea "Yes nothing els"
type textarea "x"
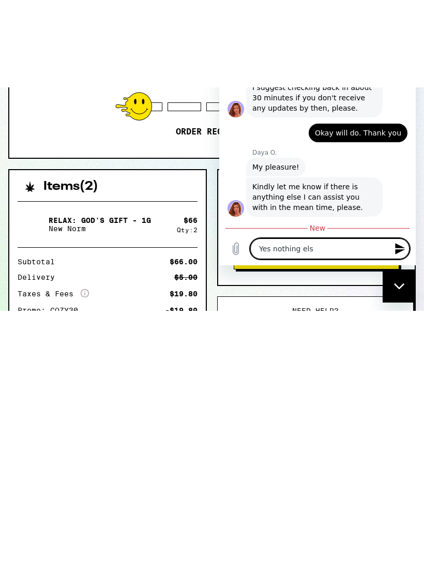
type textarea "Yes nothing else"
type textarea "x"
type textarea "Yes nothing else"
type textarea "x"
type textarea "Yes nothing else f"
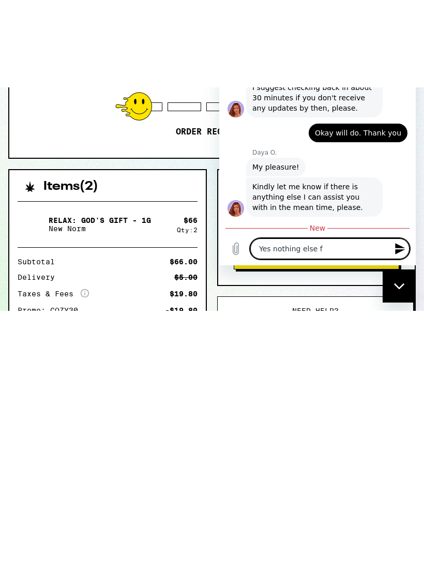
type textarea "x"
type textarea "Yes nothing else fo"
type textarea "x"
type textarea "Yes nothing else for"
type textarea "x"
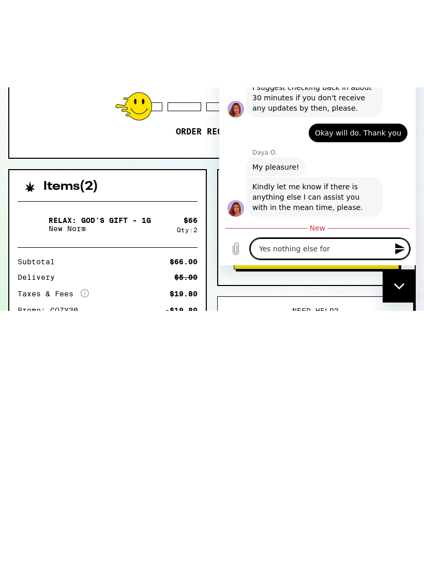
type textarea "Yes nothing else for"
type textarea "x"
type textarea "Yes nothing else for n"
type textarea "x"
type textarea "Yes nothing else for no"
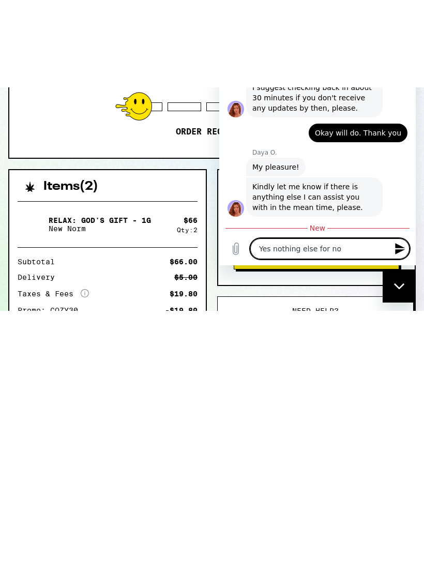
type textarea "x"
type textarea "Yes nothing else for now"
type textarea "x"
type textarea "Yes nothing else for now"
click at [402, 259] on button "Send message" at bounding box center [399, 248] width 21 height 21
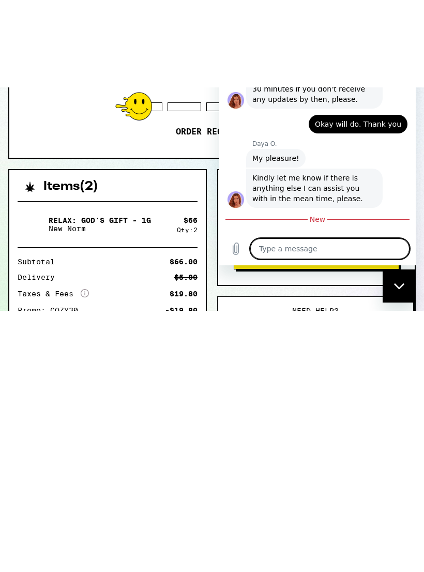
type textarea "x"
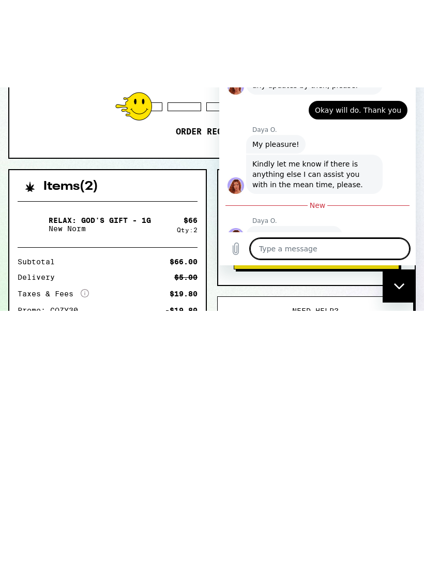
scroll to position [874, 0]
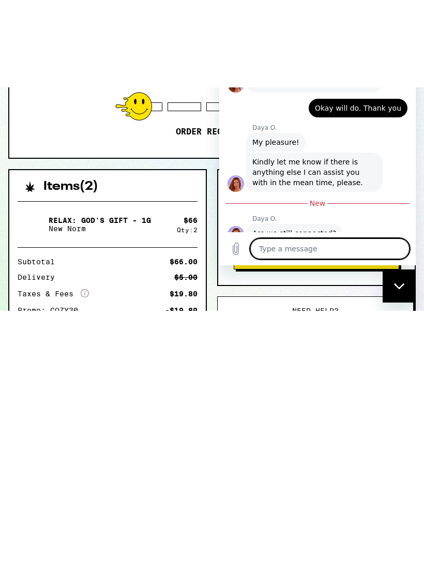
type textarea "I"
type textarea "x"
type textarea "If"
type textarea "x"
type textarea "If"
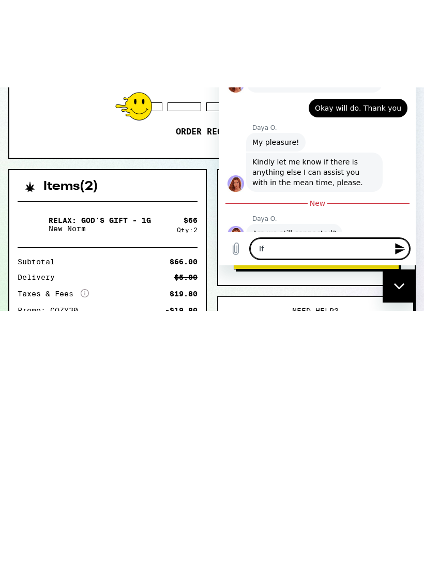
type textarea "x"
type textarea "If m"
type textarea "x"
type textarea "If my"
type textarea "x"
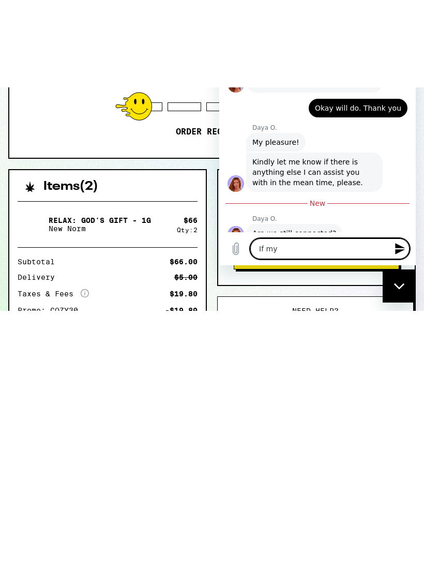
type textarea "If my"
type textarea "x"
type textarea "If my o"
type textarea "x"
type textarea "If my or"
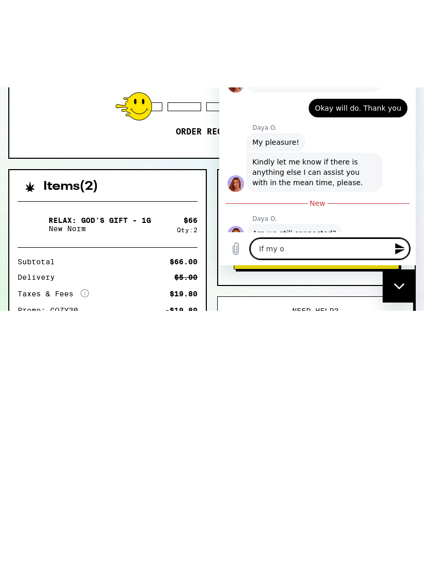
type textarea "x"
type textarea "If my ord"
type textarea "x"
type textarea "If my orde"
type textarea "x"
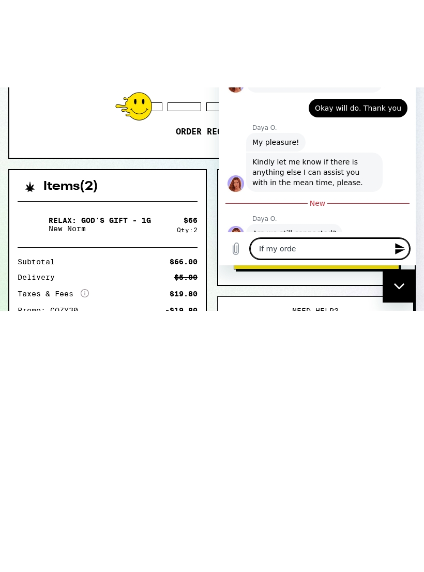
type textarea "If my order"
type textarea "x"
type textarea "If my order"
type textarea "x"
type textarea "If my order c"
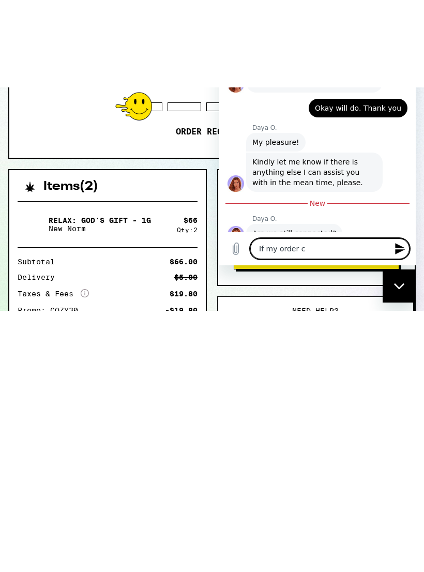
type textarea "x"
type textarea "If my order ca"
type textarea "x"
type textarea "If my order can"
type textarea "x"
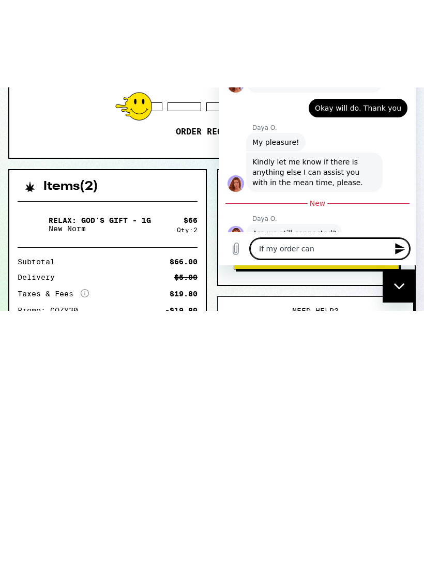
type textarea "If my order cant"
type textarea "x"
type textarea "If my order can’t"
type textarea "x"
type textarea "If my order can’t"
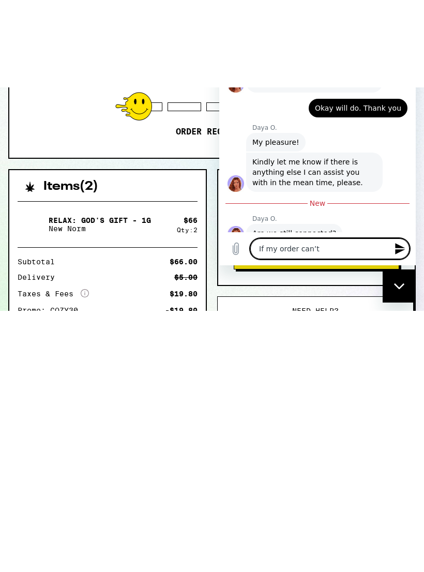
type textarea "x"
type textarea "If my order can’t b"
type textarea "x"
type textarea "If my order can’t be"
type textarea "x"
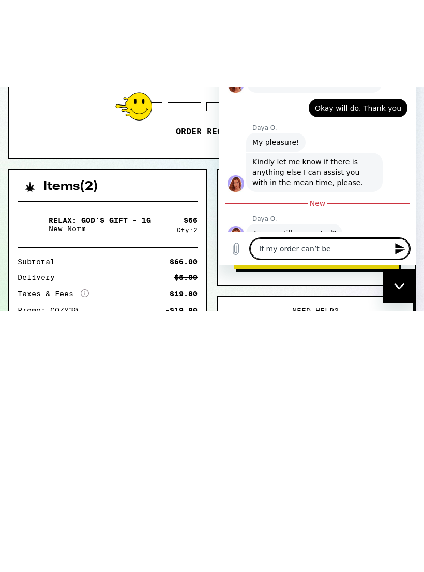
type textarea "If my order can’t be"
type textarea "x"
type textarea "If my order can’t be d"
type textarea "x"
type textarea "If my order can’t be de"
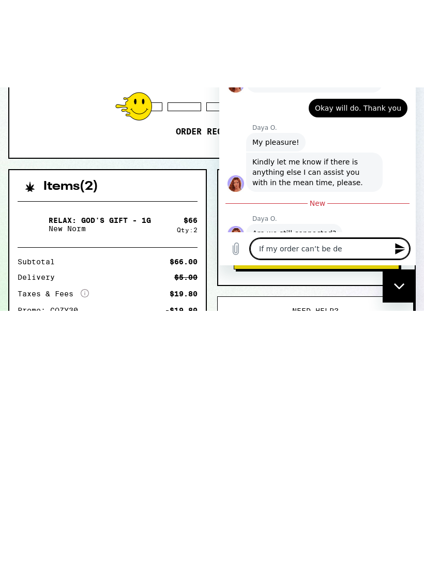
type textarea "x"
type textarea "If my order can’t be del"
type textarea "x"
type textarea "If my order can’t be delv"
type textarea "x"
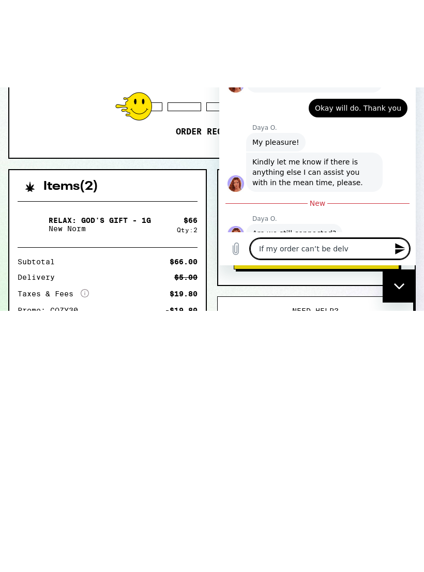
type textarea "If my order can’t be delvi"
type textarea "x"
type textarea "If my order can’t be delvie"
type textarea "x"
type textarea "If my order can’t be delvier"
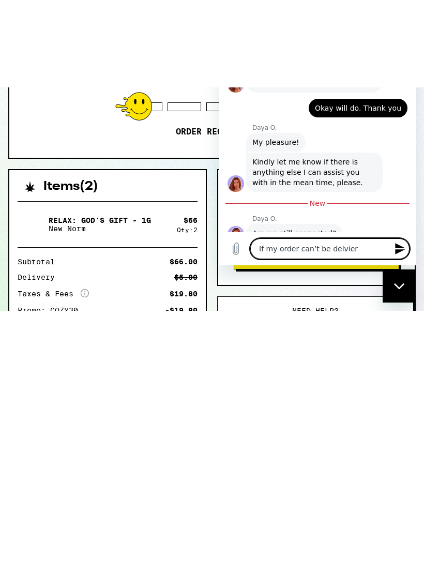
type textarea "x"
type textarea "If my order can’t be delviere"
type textarea "x"
type textarea "If my order can’t be delviered"
type textarea "x"
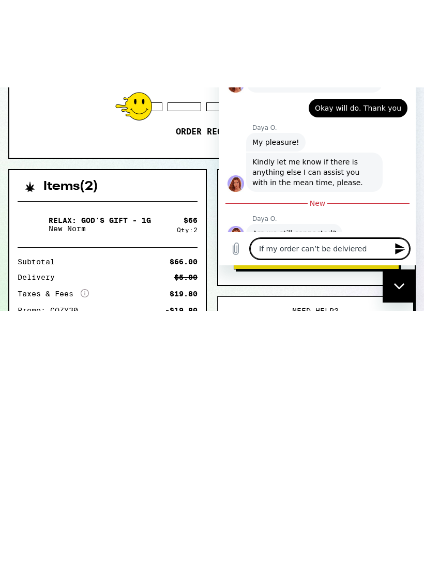
type textarea "If my order can’t be delivered"
type textarea "x"
type textarea "If my order can’t be delivered"
type textarea "x"
type textarea "If my order can’t be delivered t"
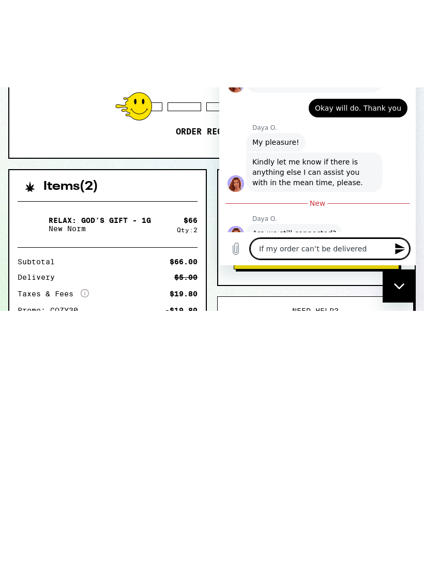
type textarea "x"
type textarea "If my order can’t be delivered to"
type textarea "x"
type textarea "If my order can’t be delivered tod"
type textarea "x"
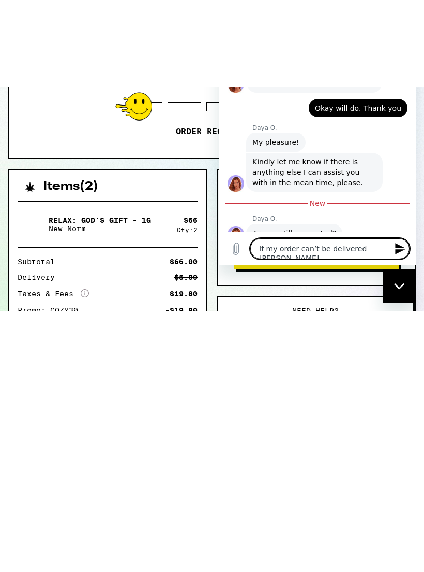
type textarea "If my order can’t be delivered toda"
type textarea "x"
type textarea "If my order can’t be delivered today"
type textarea "x"
type textarea "If my order can’t be delivered today+"
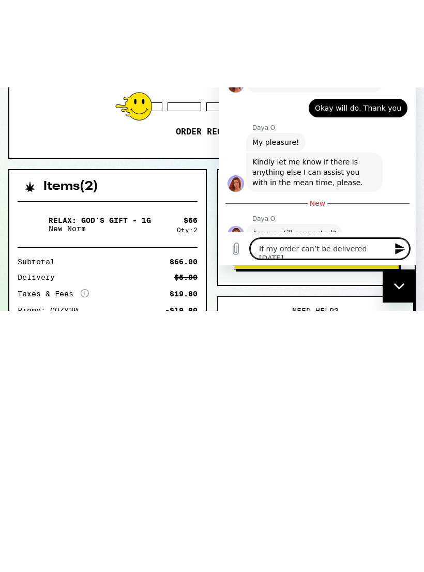
type textarea "x"
type textarea "If my order can’t be delivered today"
type textarea "x"
type textarea "If my order can’t be delivered today,"
type textarea "x"
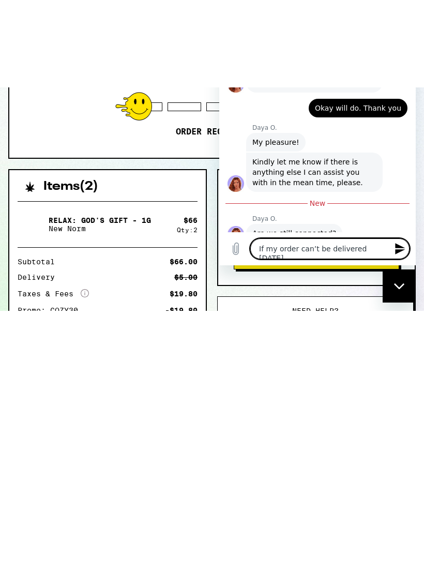
type textarea "If my order can’t be delivered today,"
type textarea "x"
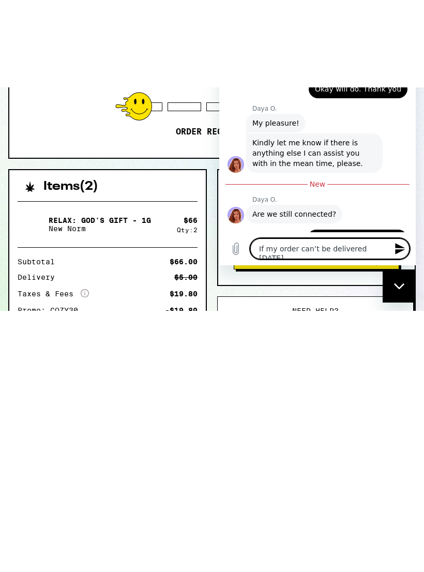
scroll to position [894, 0]
type textarea "If my order can’t be delivered today, w"
type textarea "x"
type textarea "If my order can’t be delivered today, wi"
type textarea "x"
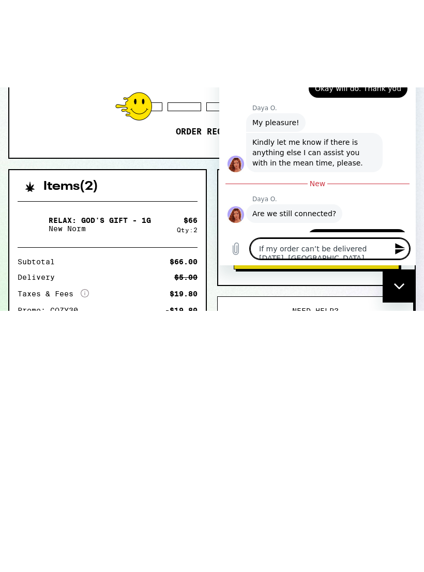
type textarea "If my order can’t be delivered today, wil"
type textarea "x"
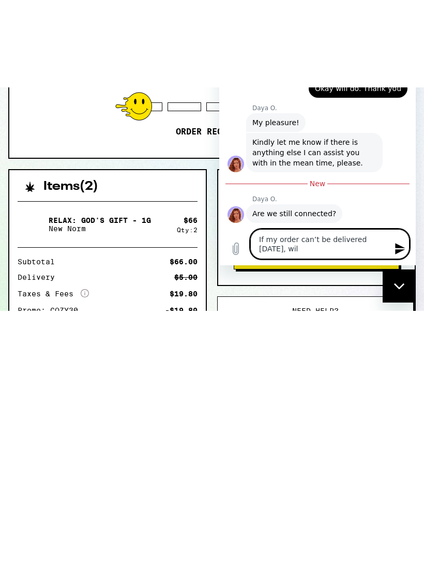
type textarea "If my order can’t be delivered today, will"
type textarea "x"
type textarea "If my order can’t be delivered today, will"
type textarea "x"
type textarea "If my order can’t be delivered today, will i"
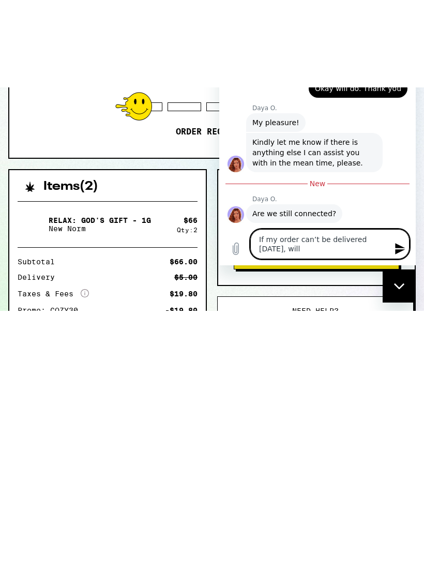
type textarea "x"
type textarea "If my order can’t be delivered today, will I"
type textarea "x"
type textarea "If my order can’t be delivered today, will I"
type textarea "x"
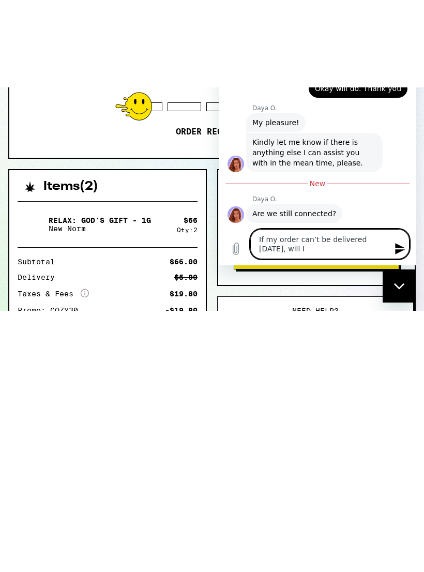
type textarea "If my order can’t be delivered today, will I l"
type textarea "x"
type textarea "If my order can’t be delivered today, will I lo"
type textarea "x"
type textarea "If my order can’t be delivered today, will I los"
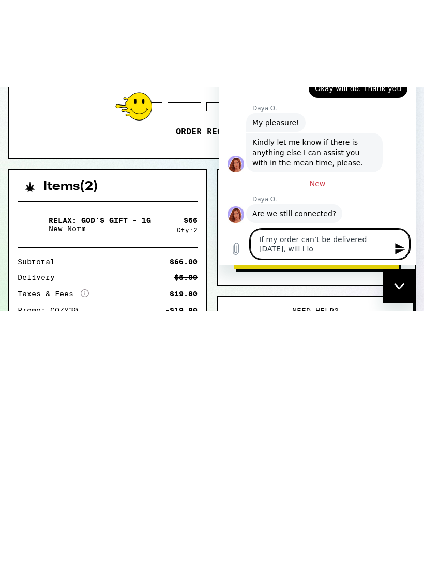
type textarea "x"
type textarea "If my order can’t be delivered today, will I lose"
type textarea "x"
type textarea "If my order can’t be delivered today, will I lose"
type textarea "x"
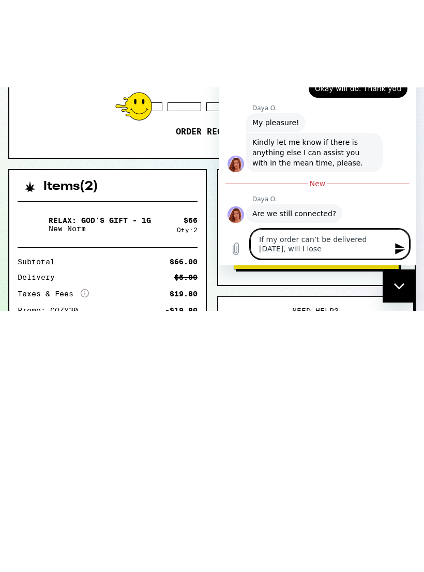
type textarea "If my order can’t be delivered today, will I lose m"
type textarea "x"
type textarea "If my order can’t be delivered today, will I lose my"
type textarea "x"
type textarea "If my order can’t be delivered today, will I lose my"
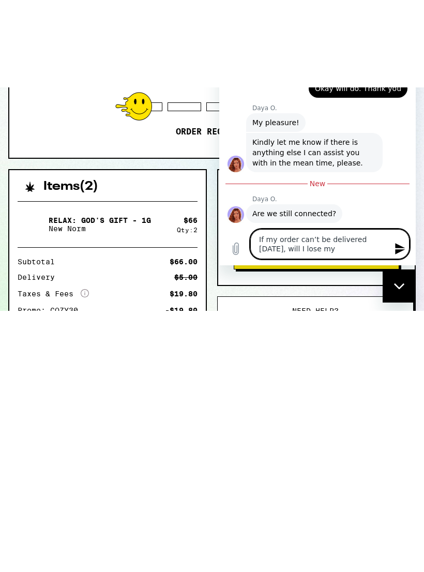
type textarea "x"
type textarea "If my order can’t be delivered today, will I lose my d"
type textarea "x"
type textarea "If my order can’t be delivered today, will I lose my di"
type textarea "x"
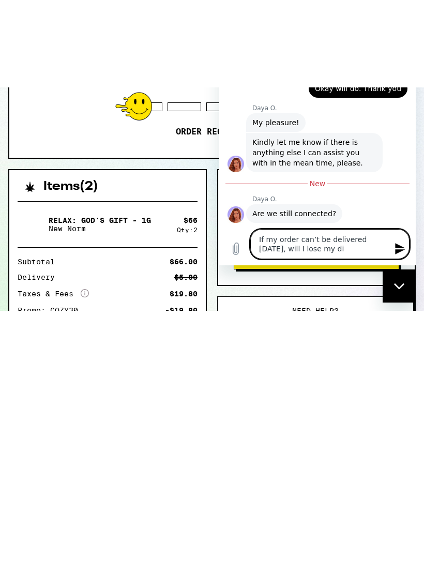
type textarea "If my order can’t be delivered today, will I lose my dis"
type textarea "x"
type textarea "If my order can’t be delivered today, will I lose my disc"
type textarea "x"
type textarea "If my order can’t be delivered today, will I lose my disco"
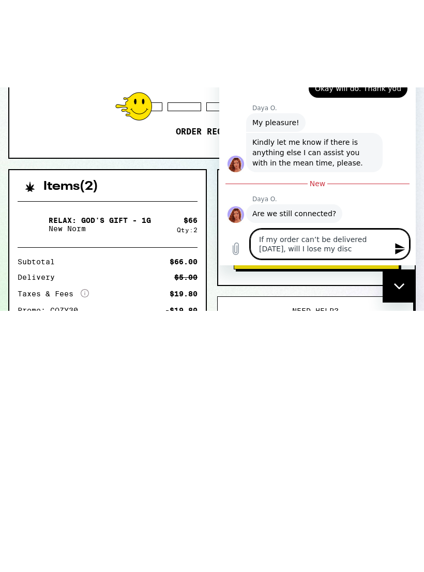
type textarea "x"
type textarea "If my order can’t be delivered today, will I lose my discou"
type textarea "x"
type textarea "If my order can’t be delivered today, will I lose my discoun"
type textarea "x"
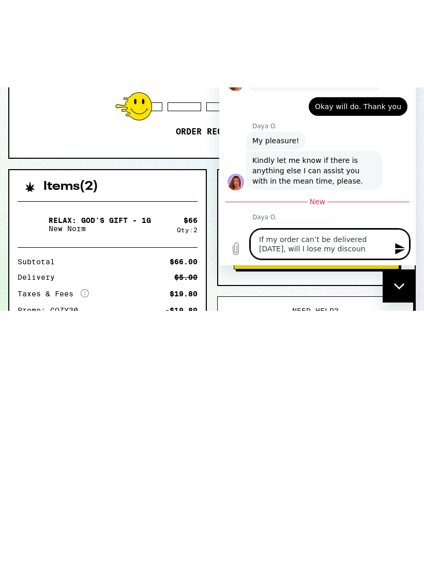
type textarea "If my order can’t be delivered today, will I lose my discount"
type textarea "x"
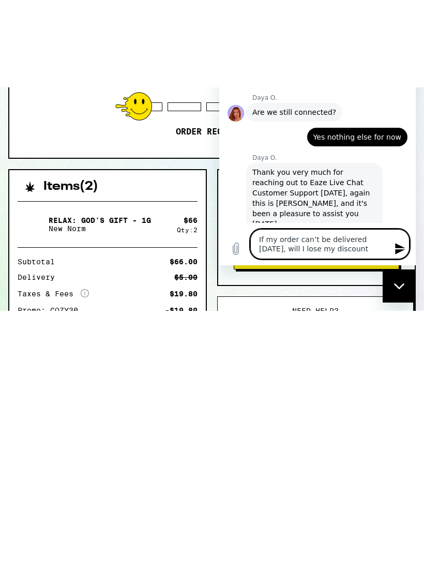
type textarea "If my order can’t be delivered today, will I lose my discounts"
type textarea "x"
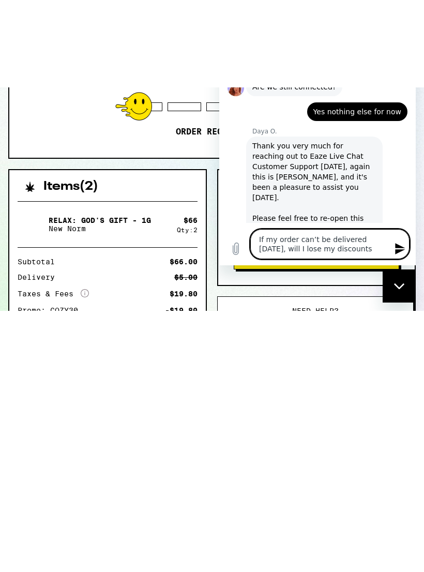
type textarea "If my order can’t be delivered today, will I lose my discounts?"
type textarea "x"
type textarea "If my order can’t be delivered today, will I lose my discounts?"
click at [404, 288] on icon "Close messaging window" at bounding box center [399, 285] width 11 height 7
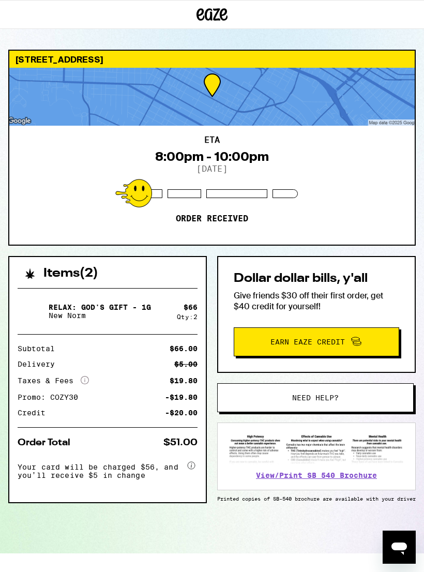
click at [407, 554] on icon "Open messaging window" at bounding box center [399, 546] width 19 height 19
type textarea "x"
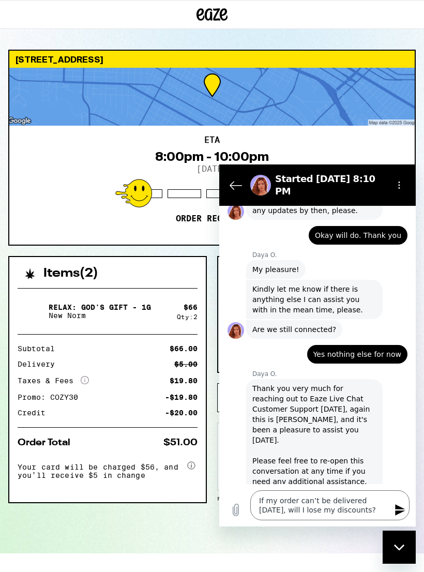
click at [405, 509] on icon "Send message" at bounding box center [400, 509] width 12 height 12
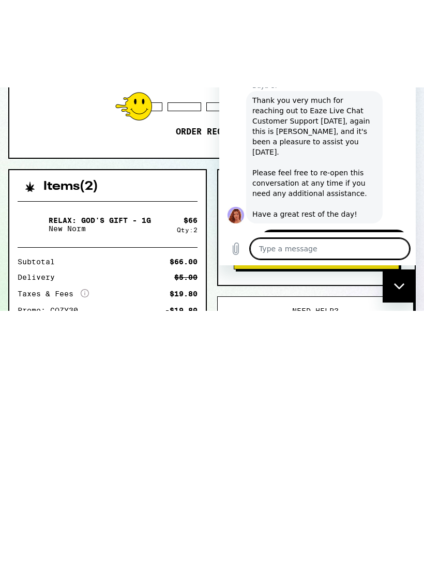
scroll to position [1035, 0]
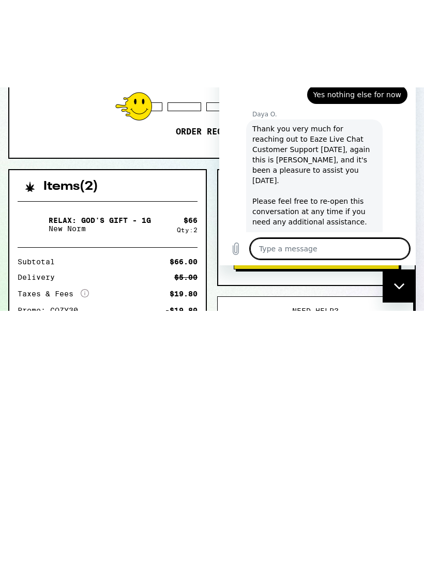
type textarea "x"
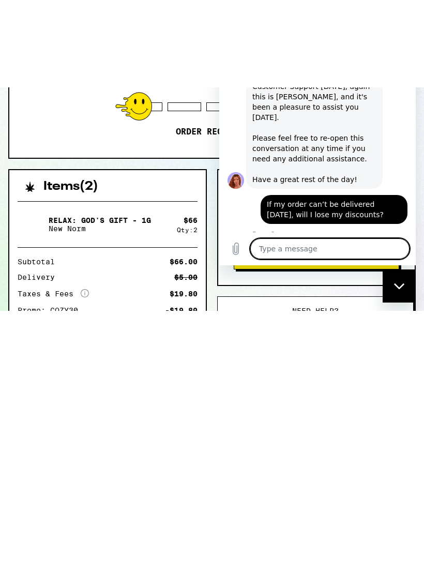
scroll to position [1070, 0]
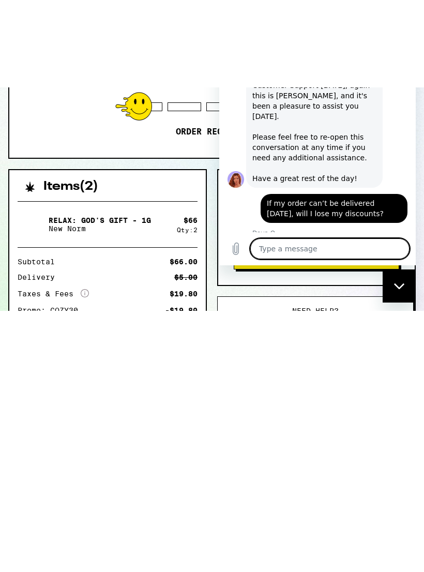
type textarea "O"
type textarea "x"
type textarea "Ok"
type textarea "x"
type textarea "Oka"
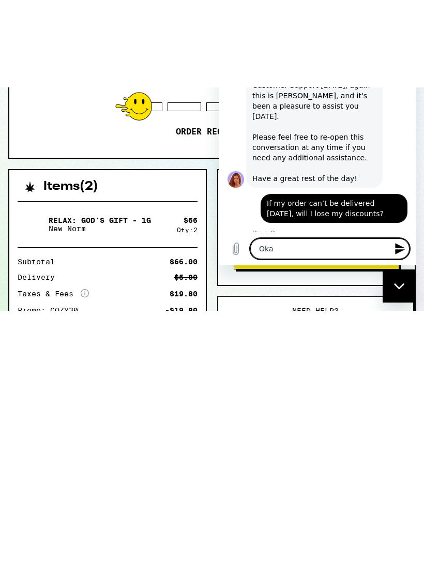
type textarea "x"
type textarea "Okay"
type textarea "x"
type textarea "Okay"
type textarea "x"
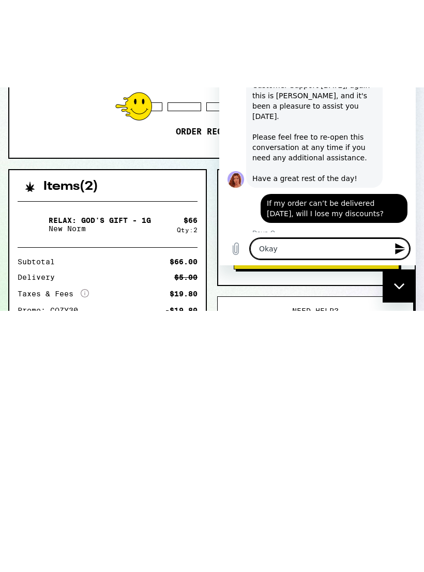
type textarea "Okay t"
click at [406, 258] on div "Type a message Okay that works, thank you! x" at bounding box center [329, 248] width 159 height 21
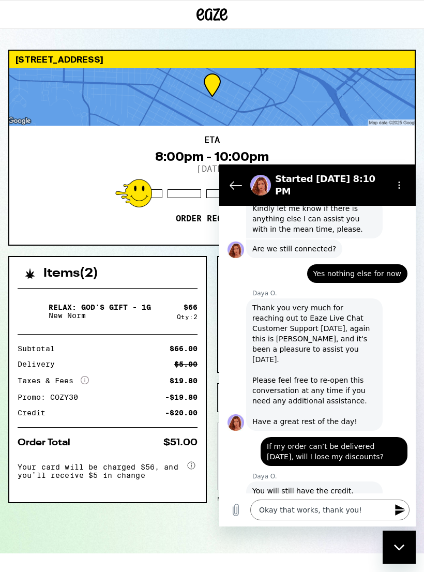
click at [398, 503] on button "Send message" at bounding box center [399, 509] width 21 height 21
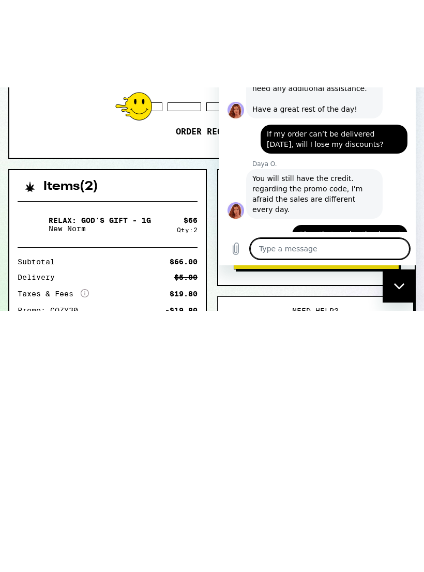
scroll to position [1139, 0]
click at [406, 288] on div "Close messaging window" at bounding box center [398, 285] width 31 height 31
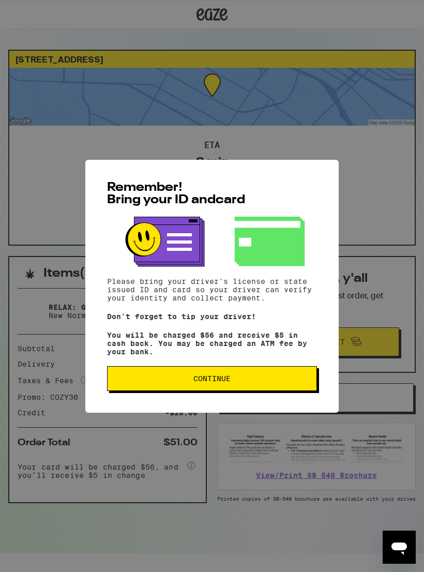
click at [236, 367] on div "Remember! Bring your ID and card Please bring your driver's license or state is…" at bounding box center [211, 286] width 253 height 253
click at [210, 382] on span "Continue" at bounding box center [211, 378] width 37 height 7
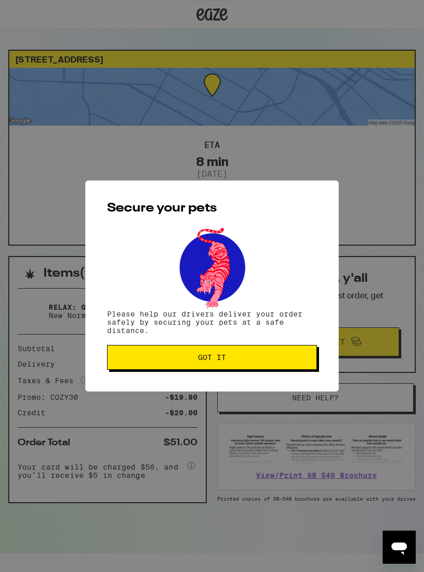
click at [157, 366] on button "Got it" at bounding box center [212, 357] width 210 height 25
